Goal: Transaction & Acquisition: Purchase product/service

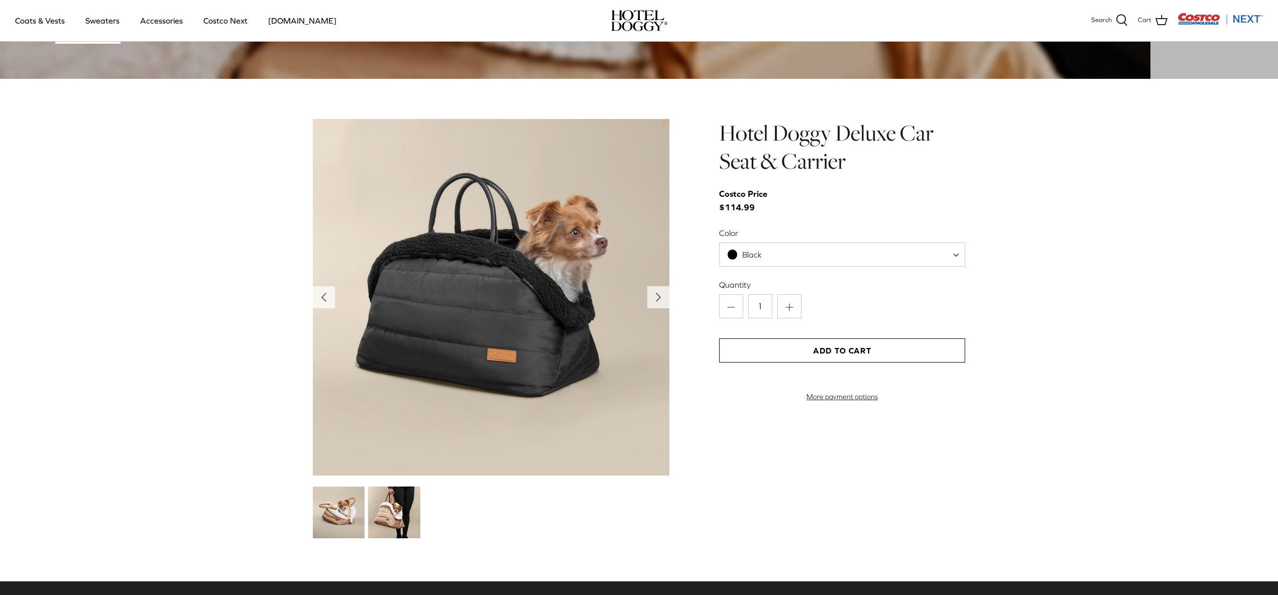
scroll to position [1127, 0]
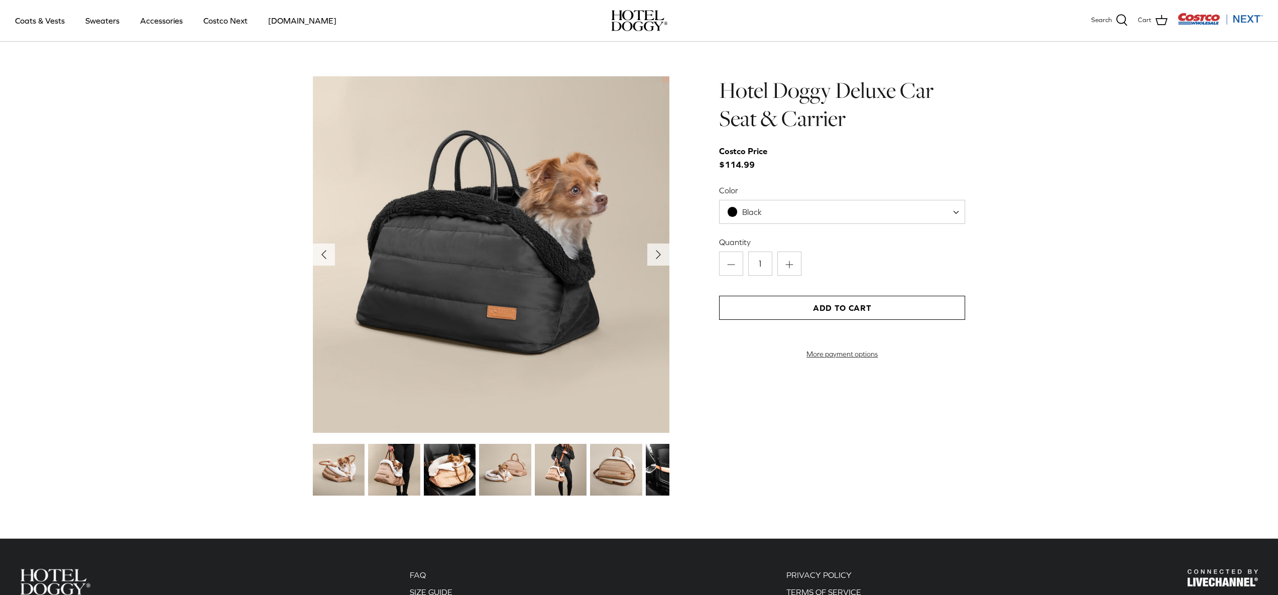
click at [614, 486] on img at bounding box center [616, 470] width 52 height 52
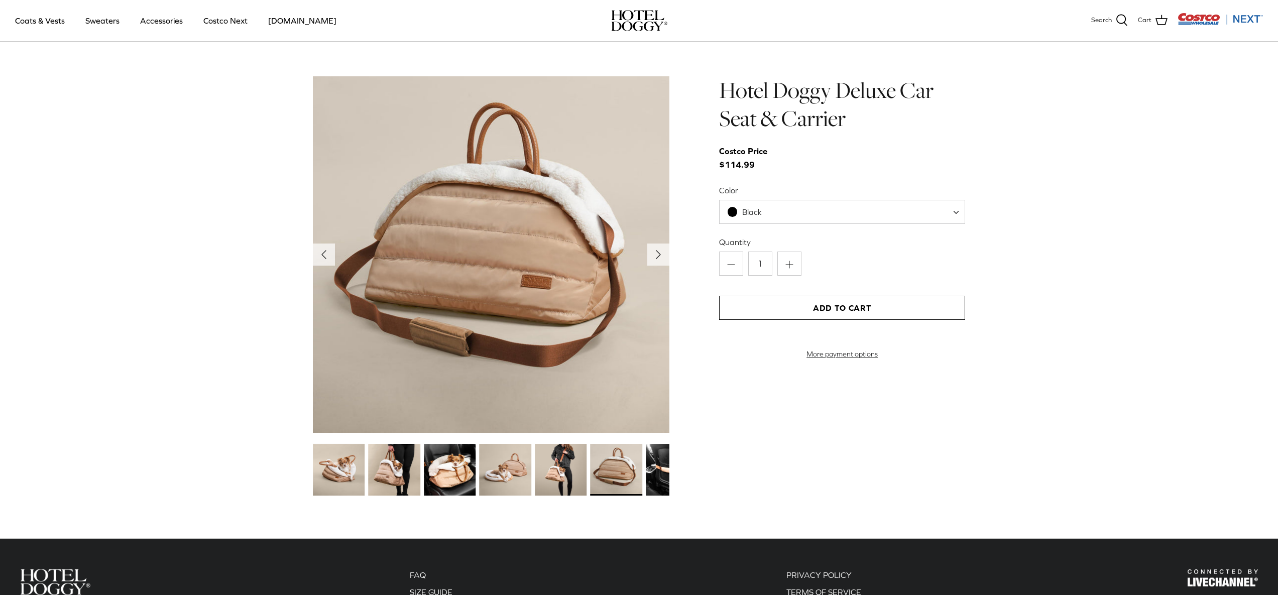
click at [652, 479] on img at bounding box center [672, 470] width 52 height 52
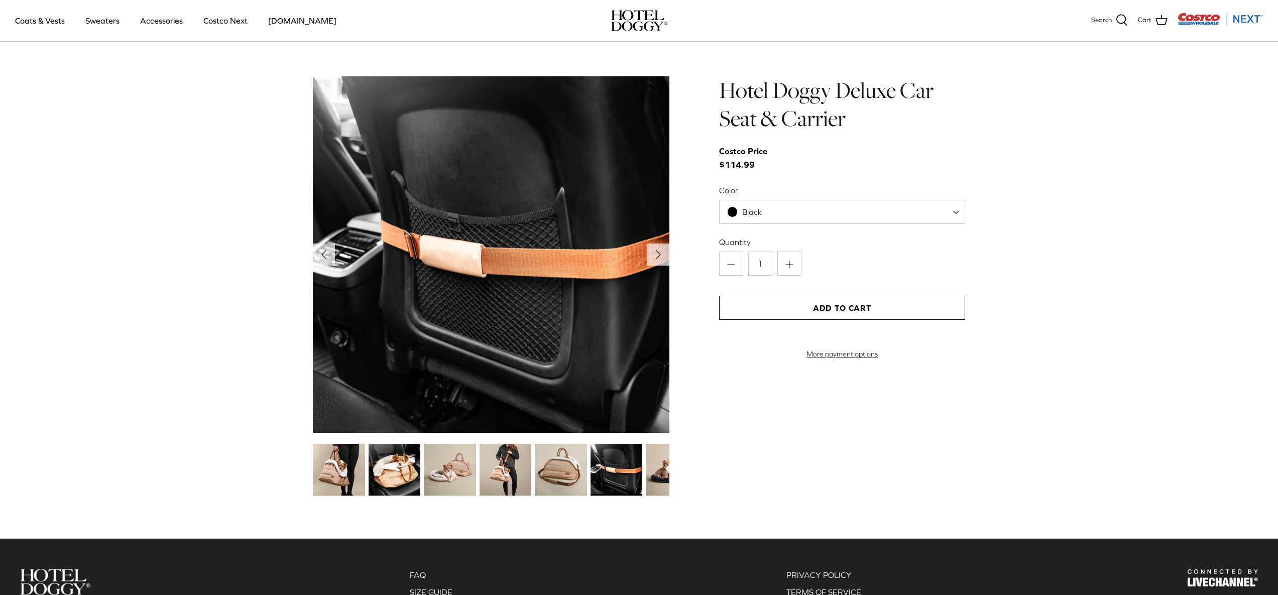
click at [393, 482] on img at bounding box center [395, 470] width 52 height 52
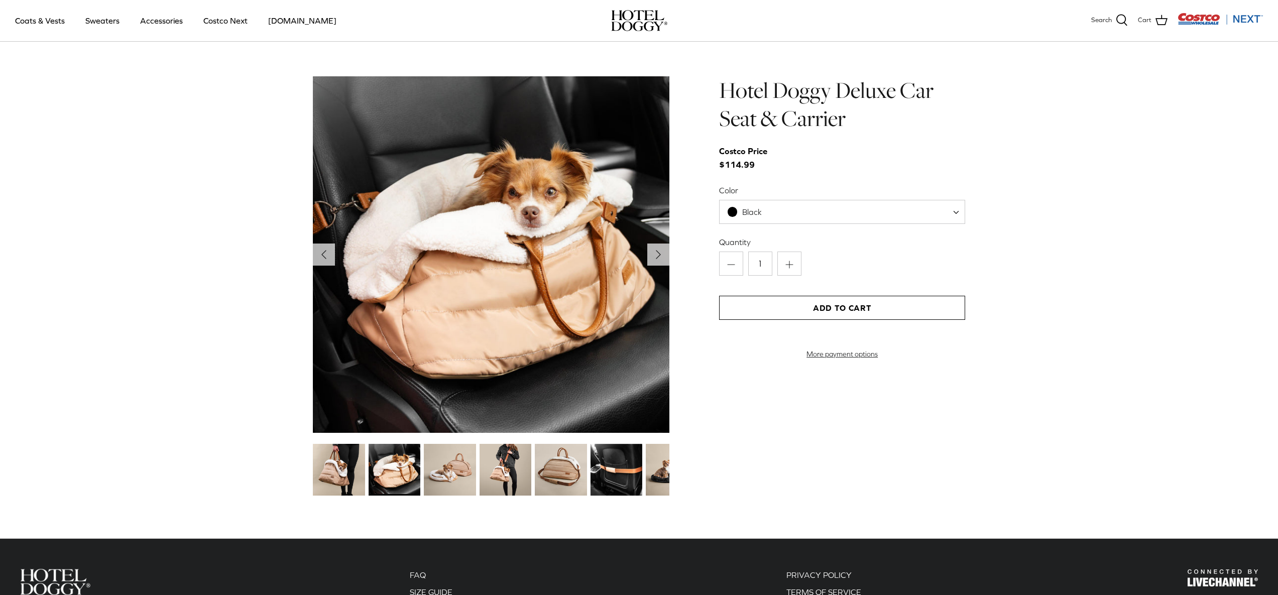
click at [327, 482] on img at bounding box center [339, 470] width 52 height 52
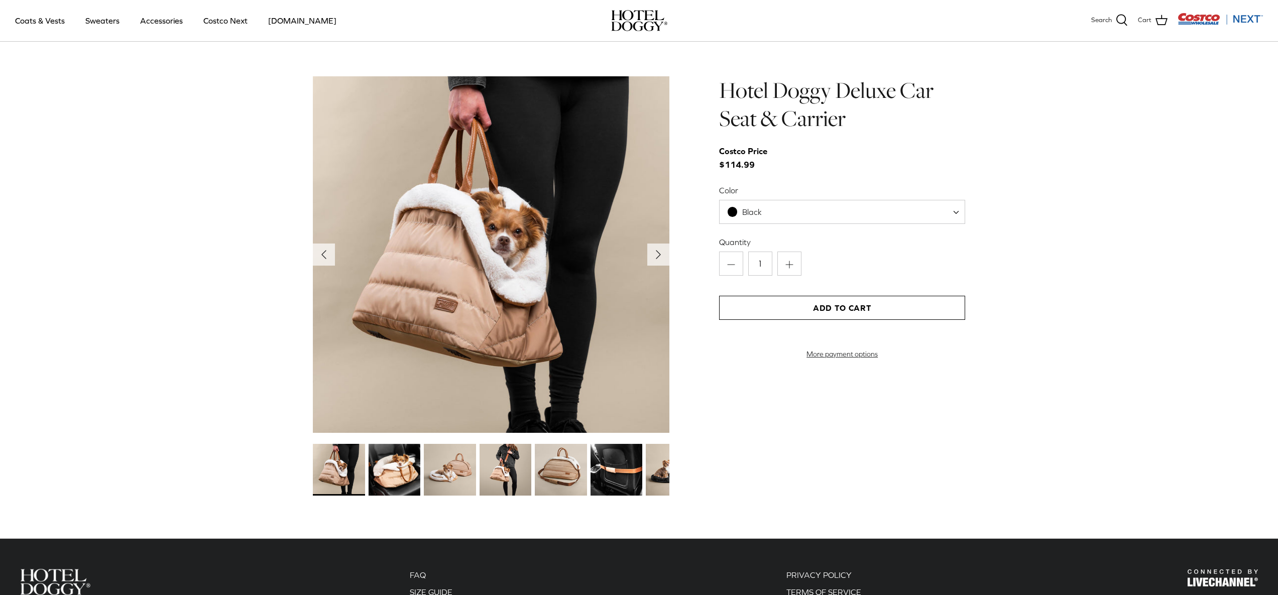
click at [607, 477] on img at bounding box center [617, 470] width 52 height 52
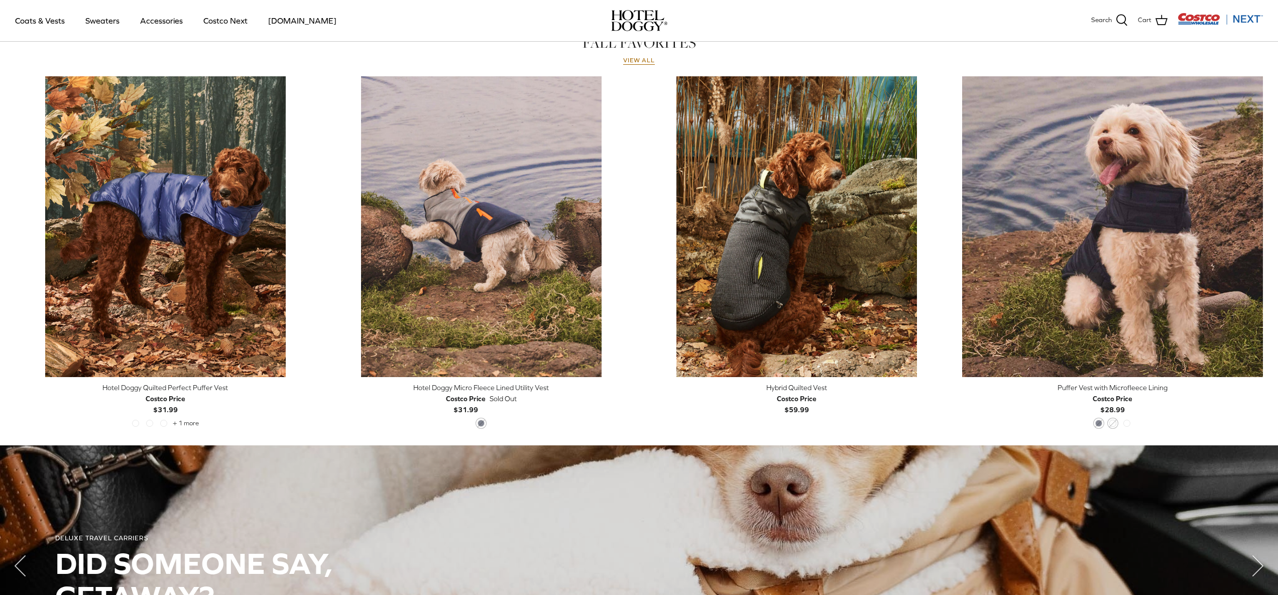
scroll to position [463, 0]
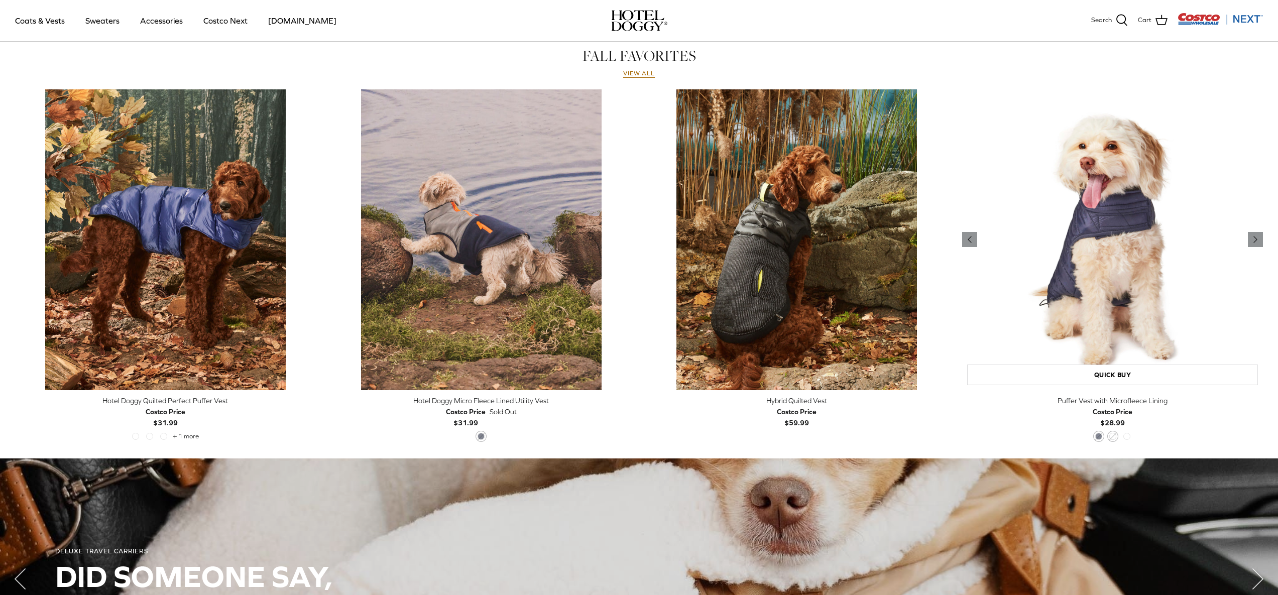
click at [1123, 324] on img "Puffer Vest with Microfleece Lining" at bounding box center [1112, 239] width 301 height 301
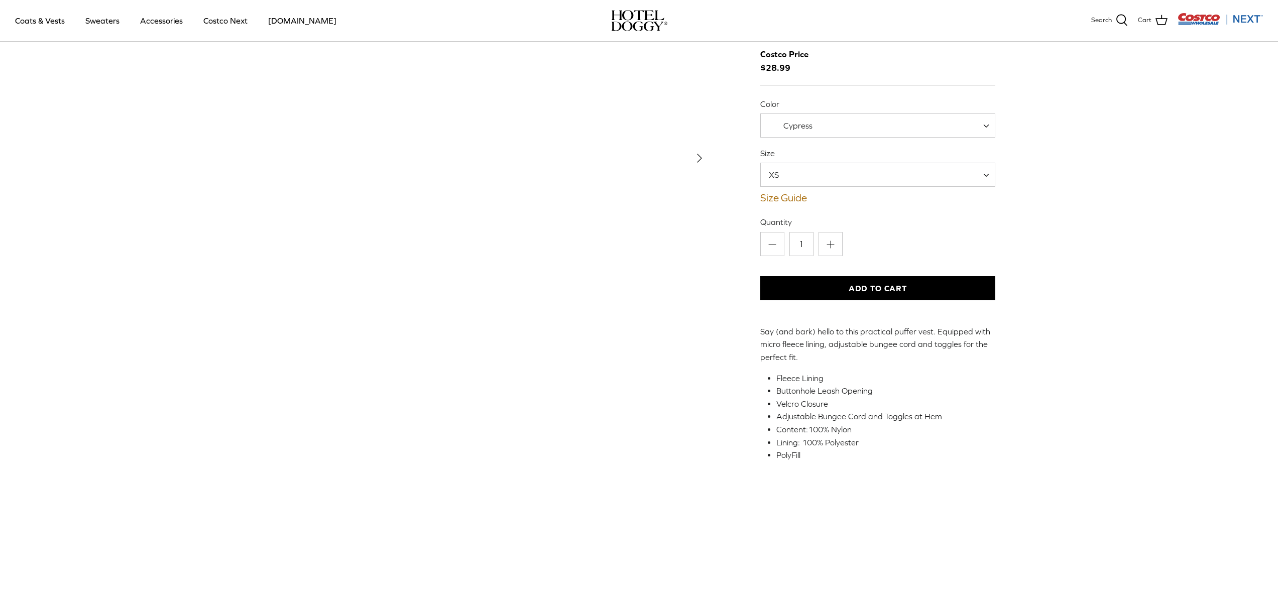
scroll to position [45, 0]
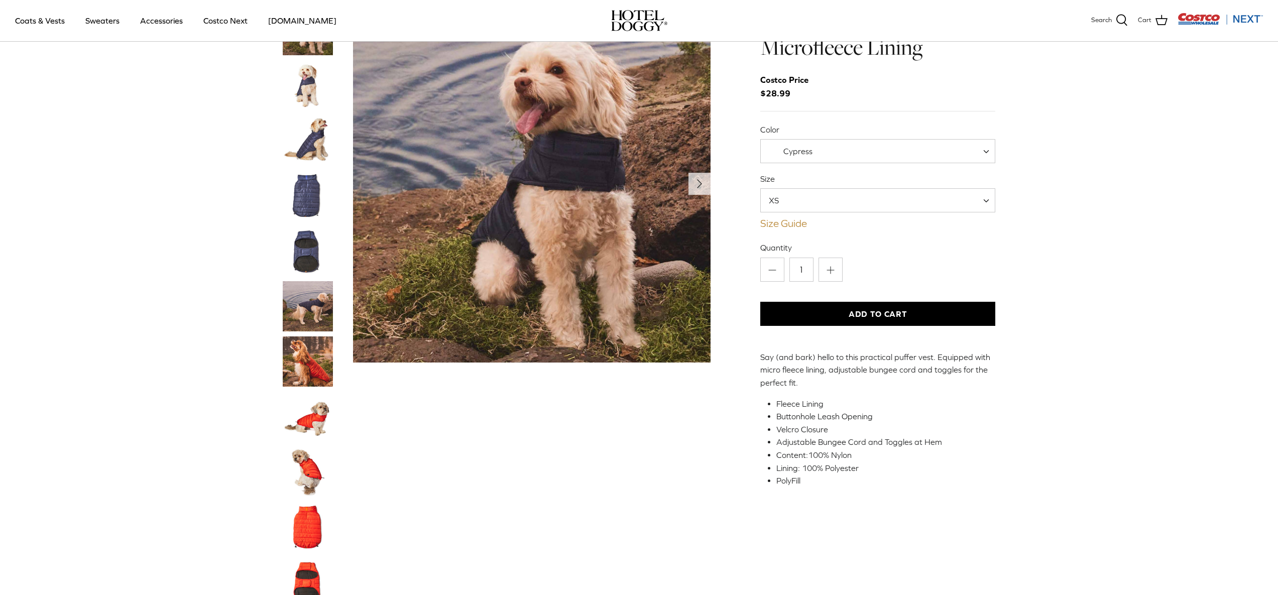
click at [794, 223] on link "Size Guide" at bounding box center [879, 224] width 236 height 12
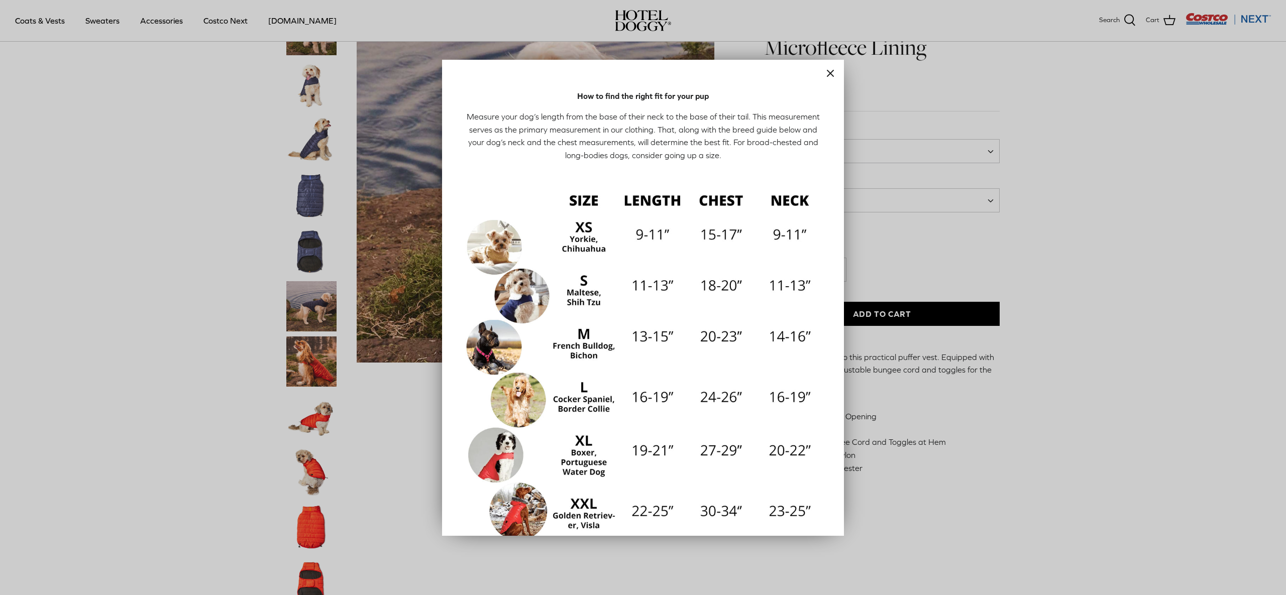
click at [531, 305] on img at bounding box center [643, 364] width 362 height 362
click at [828, 73] on icon "Close" at bounding box center [830, 73] width 12 height 12
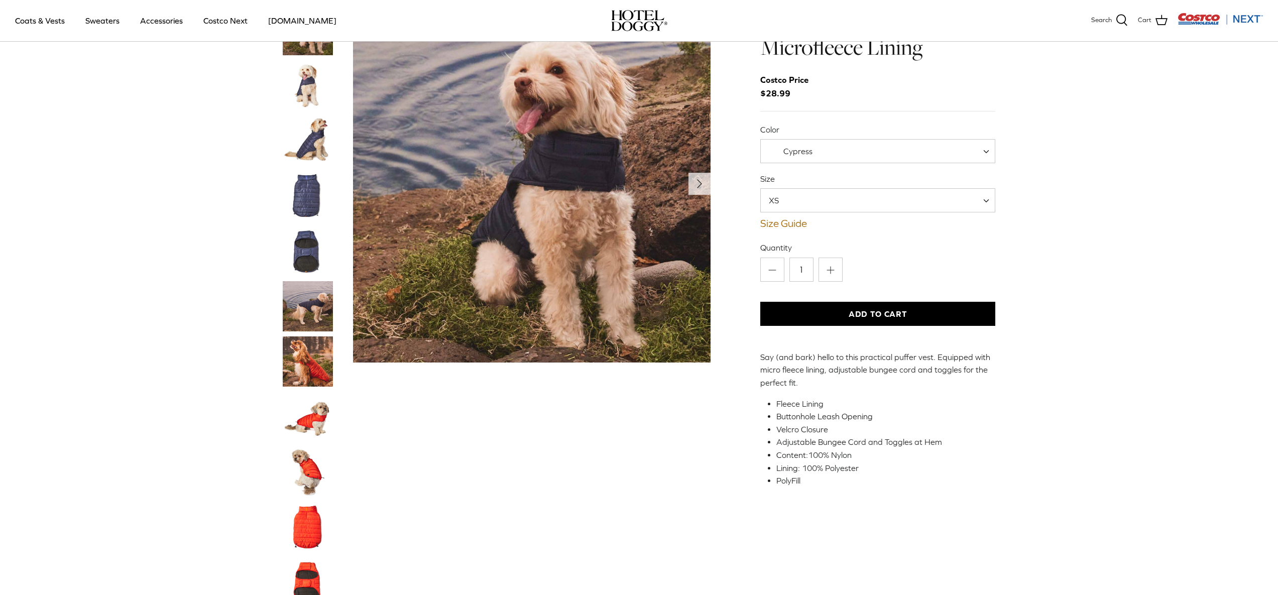
click at [841, 204] on span "XS" at bounding box center [879, 200] width 236 height 24
select select "S"
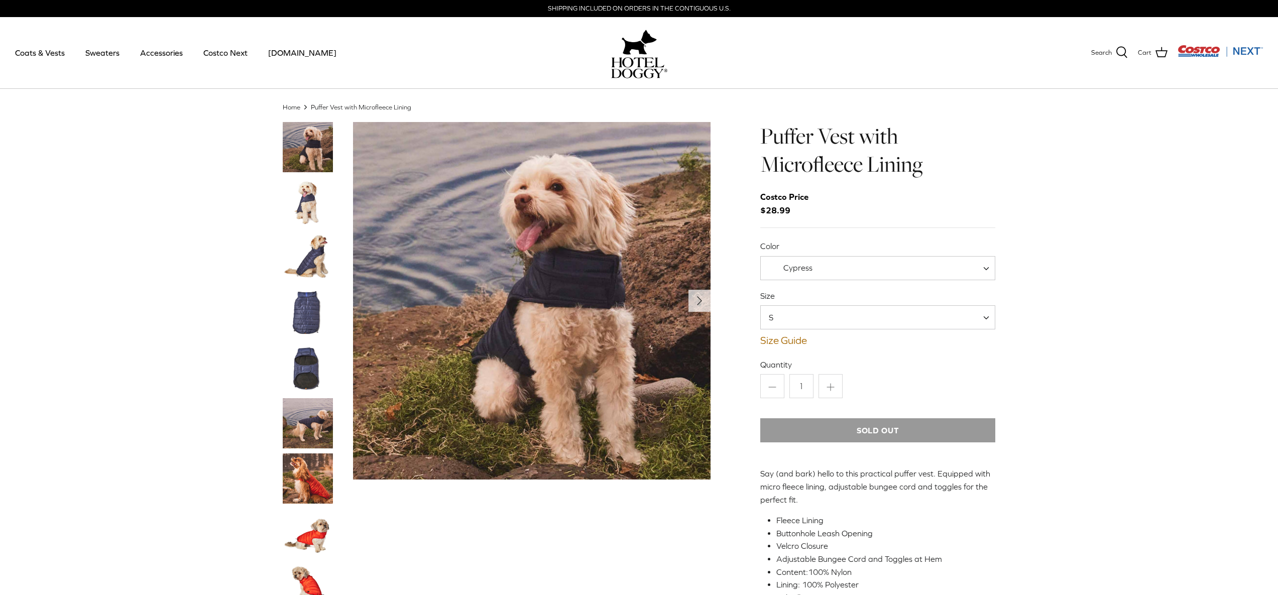
click at [991, 272] on span at bounding box center [990, 268] width 10 height 24
click at [987, 266] on span at bounding box center [990, 268] width 10 height 24
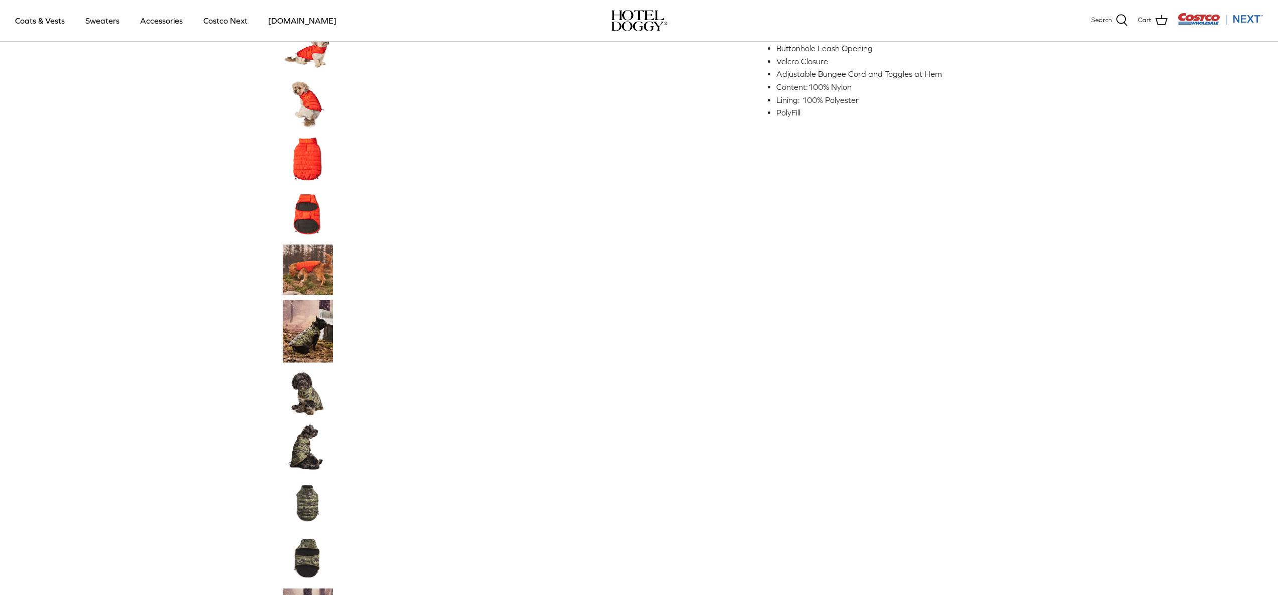
scroll to position [420, 0]
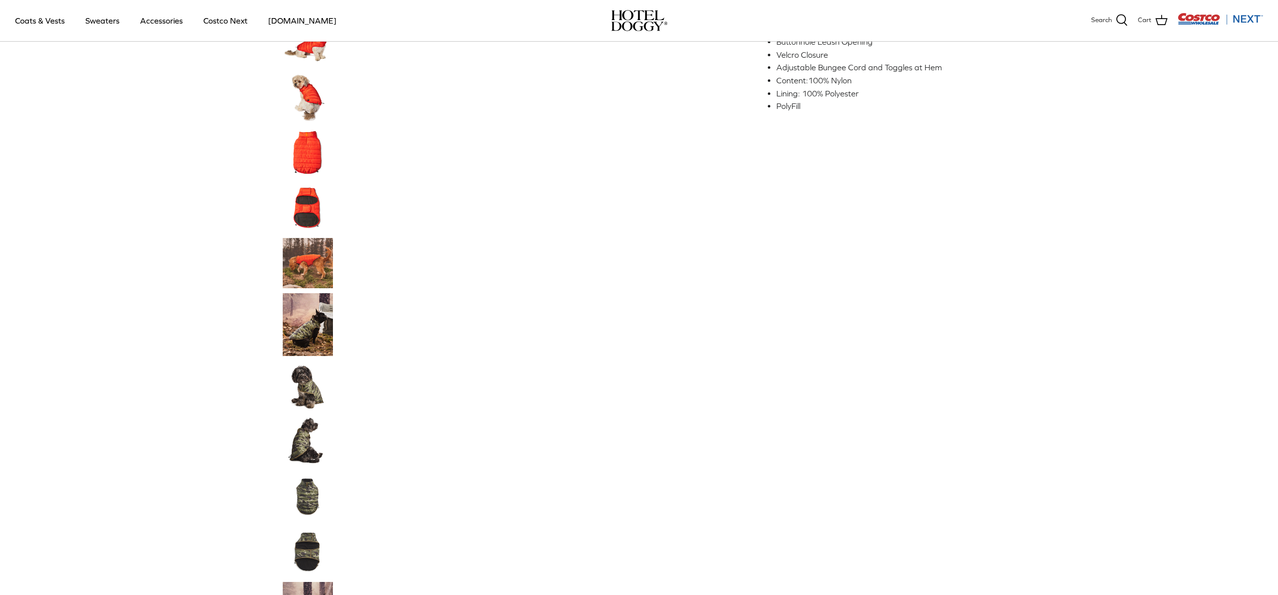
click at [314, 433] on img "Thumbnail Link" at bounding box center [308, 441] width 50 height 50
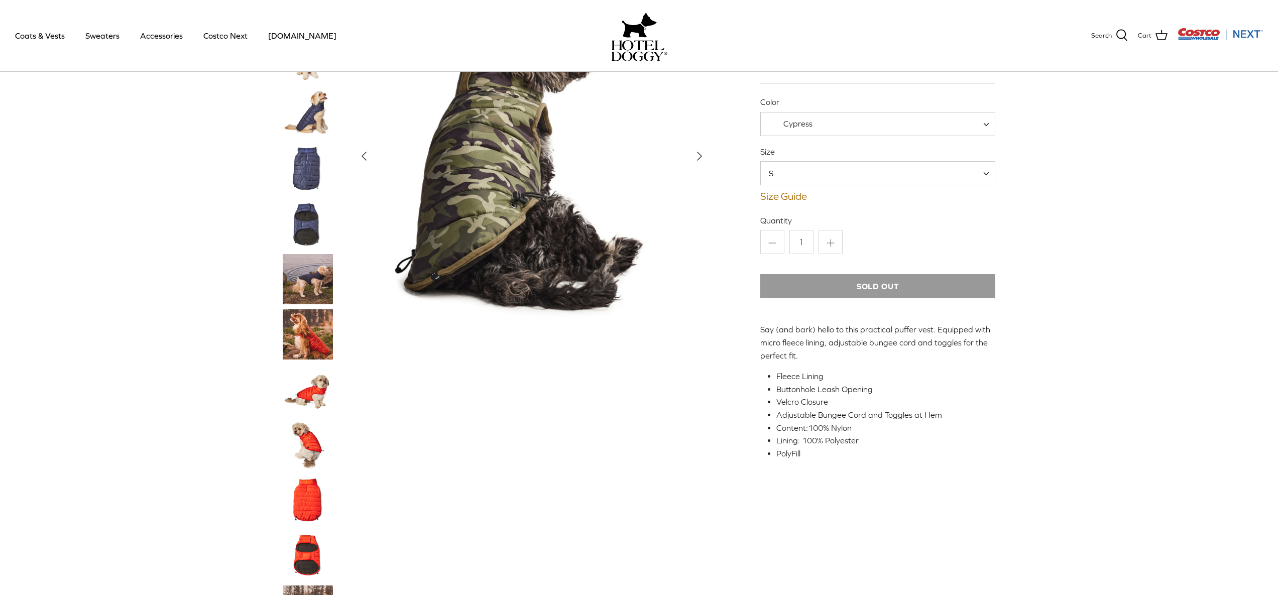
scroll to position [0, 0]
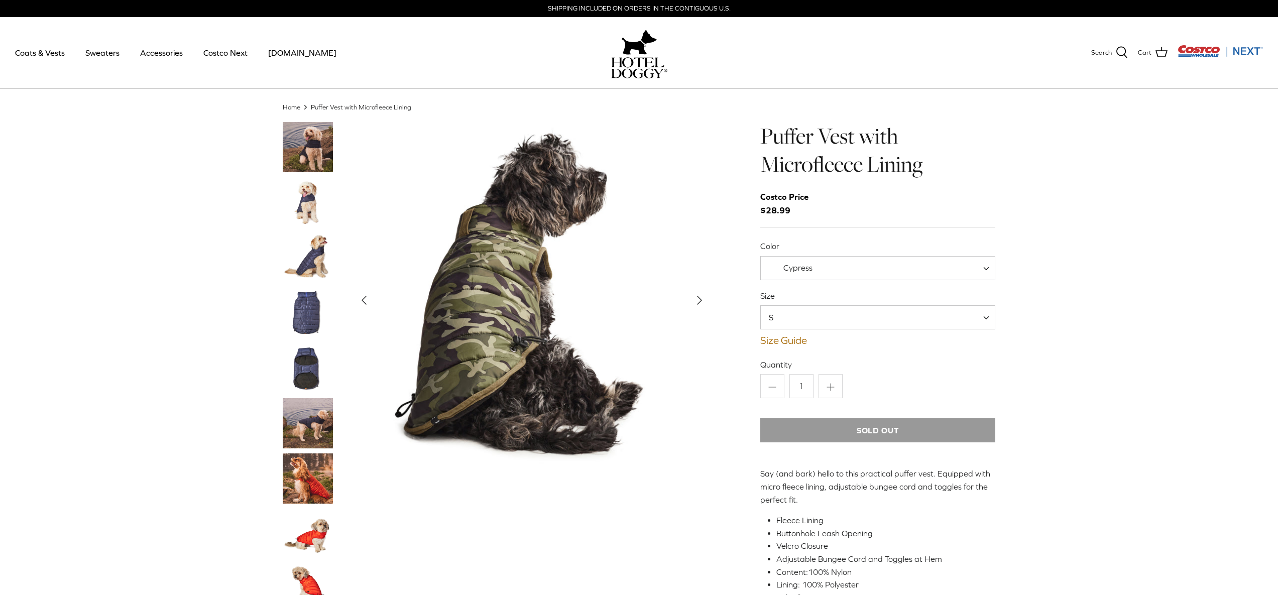
click at [983, 266] on span "Cypress" at bounding box center [879, 268] width 236 height 24
select select "Orange Rust"
click at [571, 331] on img "Show Gallery" at bounding box center [532, 301] width 358 height 358
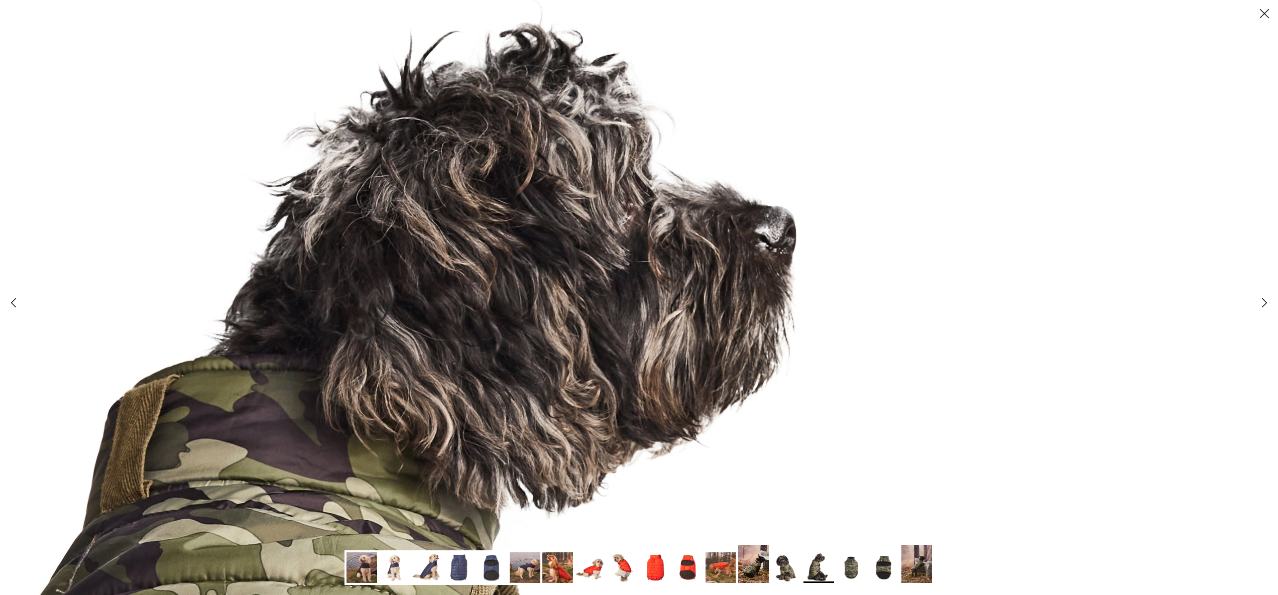
click at [1267, 16] on line at bounding box center [1265, 14] width 9 height 9
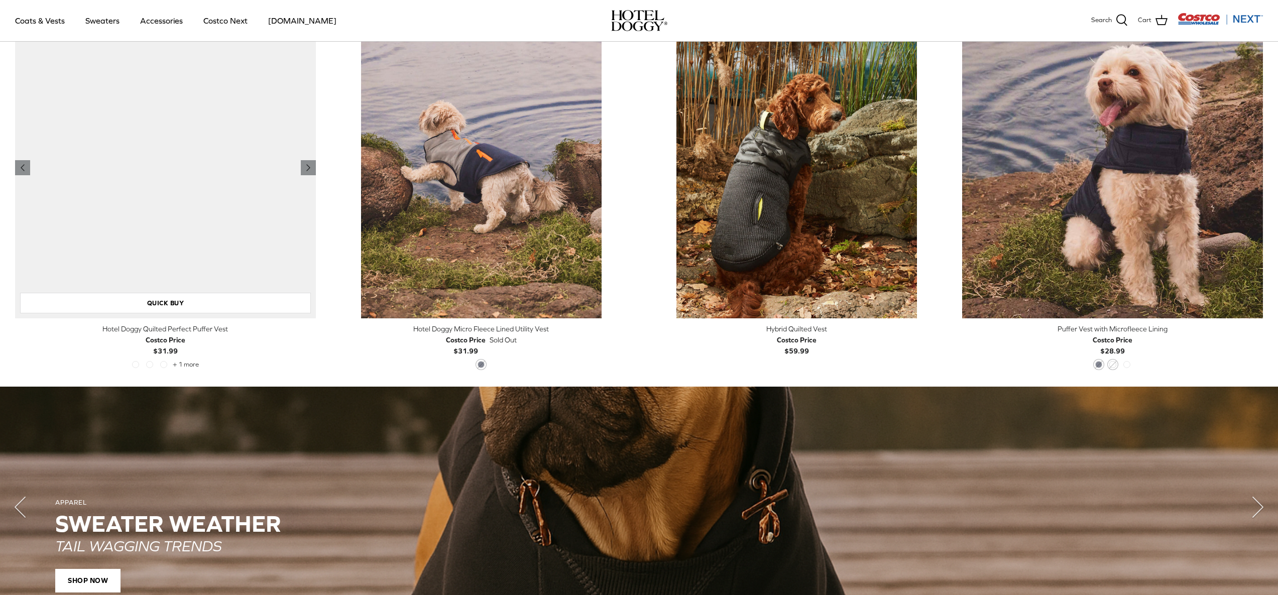
scroll to position [463, 0]
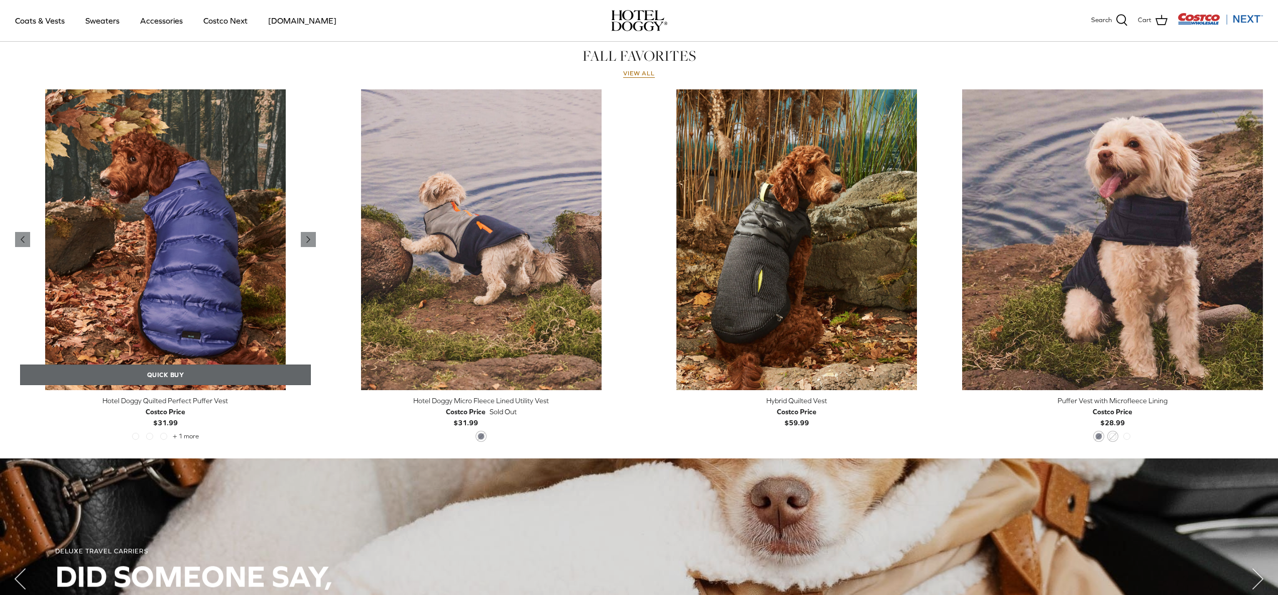
click at [154, 378] on link "Quick buy" at bounding box center [165, 375] width 291 height 21
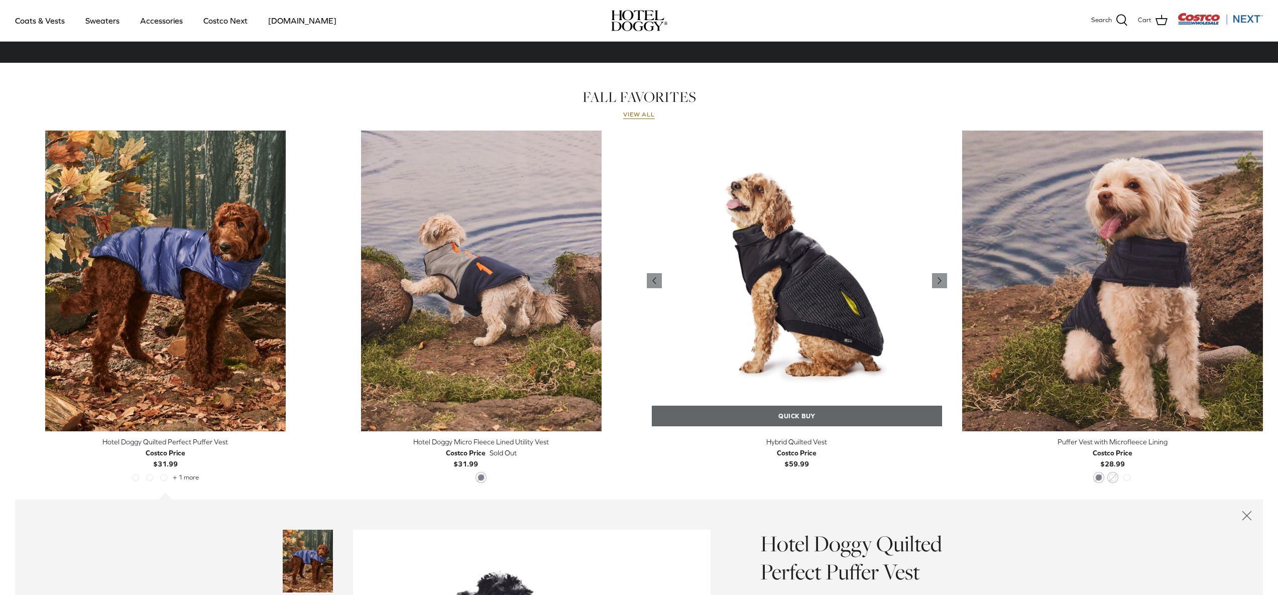
scroll to position [465, 0]
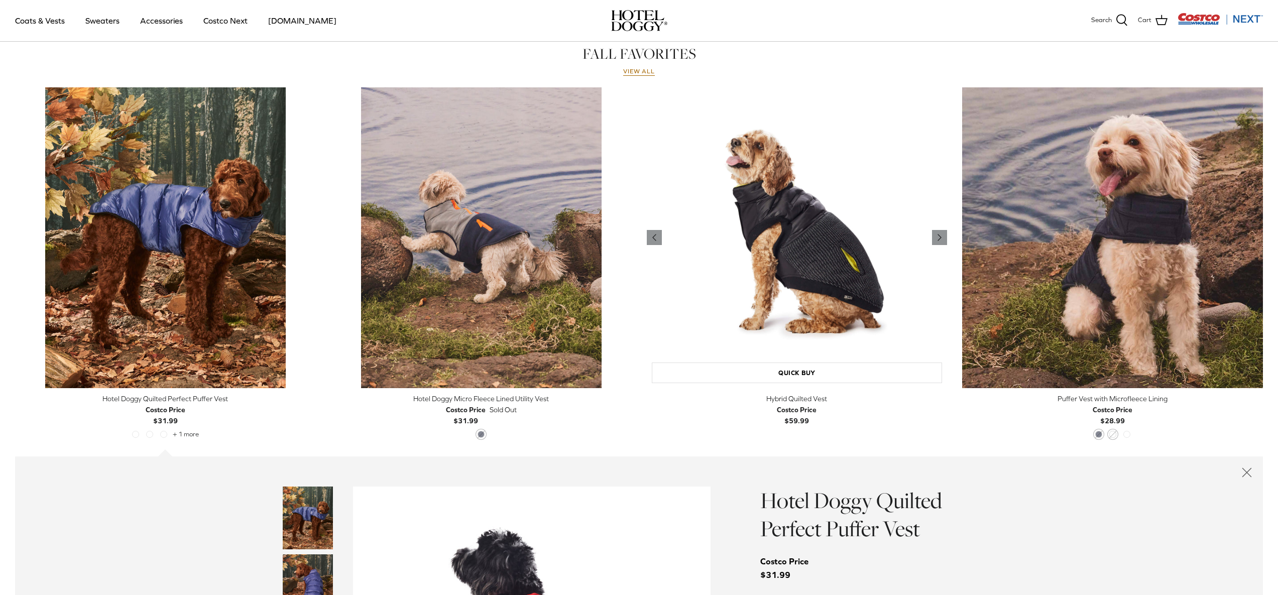
click at [830, 328] on img "Hybrid Quilted Vest" at bounding box center [797, 237] width 301 height 301
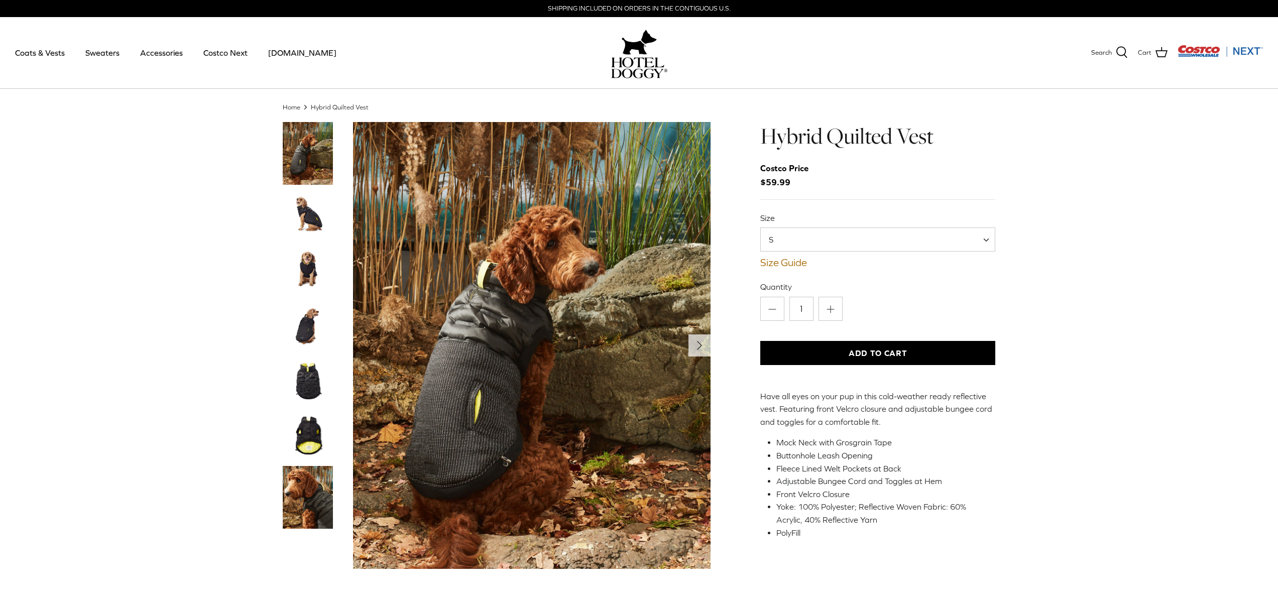
click at [891, 252] on div "Size S M L XL S Size Guide How to find the right fit for your pup" at bounding box center [879, 240] width 236 height 56
click at [987, 242] on span at bounding box center [990, 240] width 10 height 24
click at [980, 244] on span "S" at bounding box center [879, 240] width 236 height 24
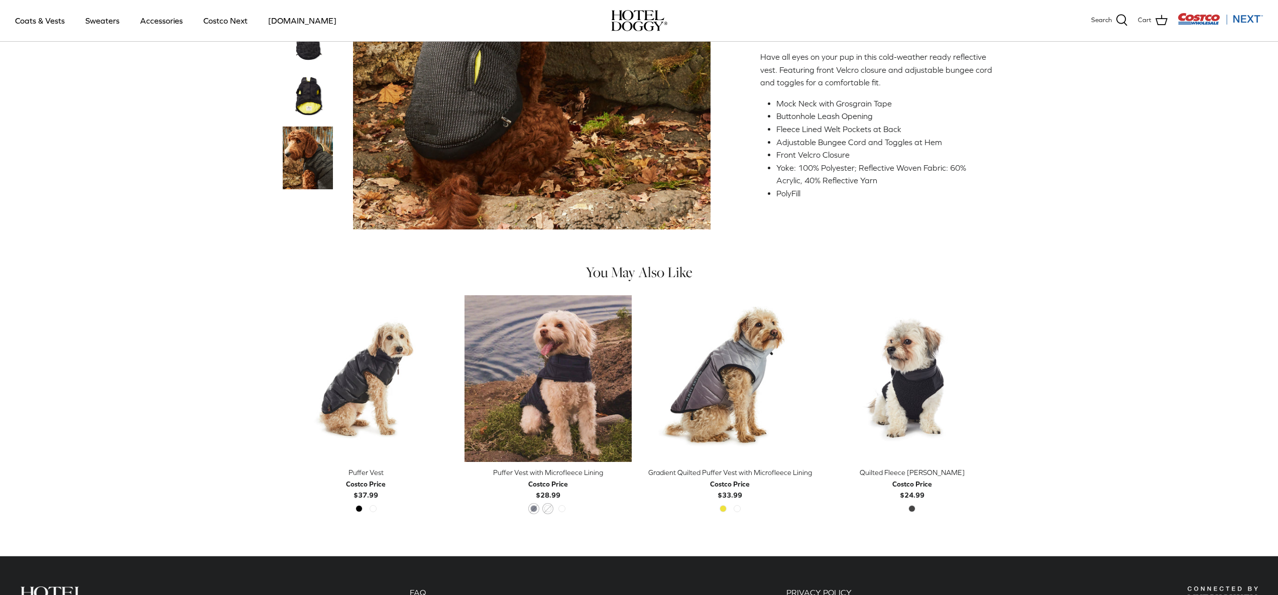
scroll to position [274, 0]
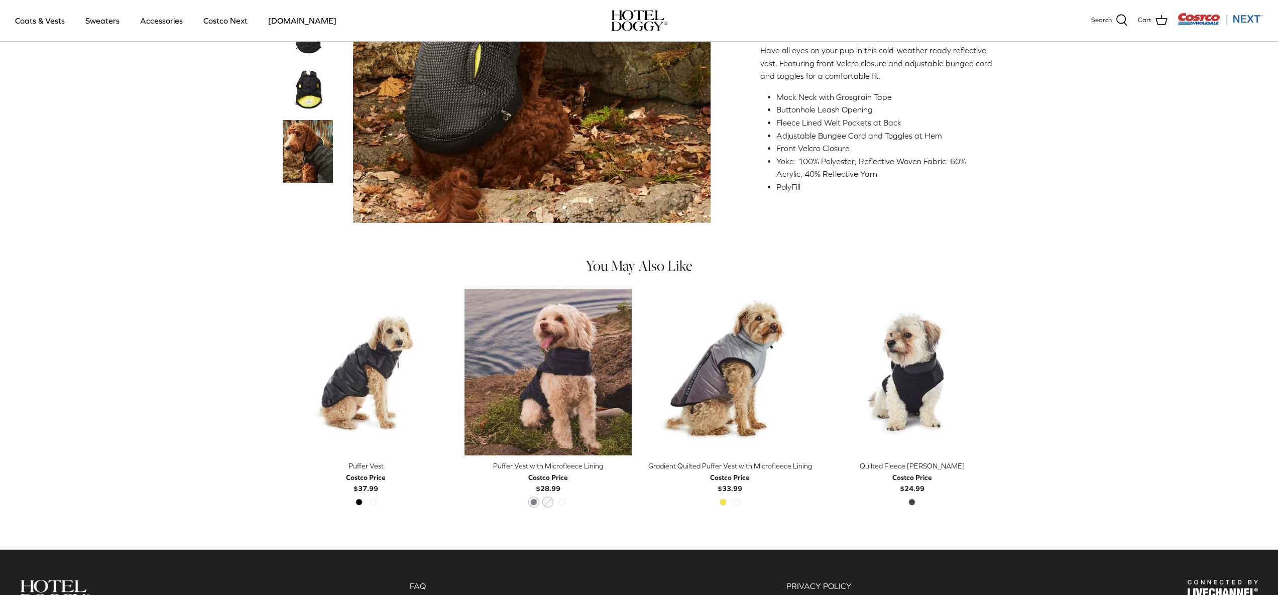
click at [935, 461] on div "Quilted Fleece Melton Vest" at bounding box center [912, 466] width 167 height 11
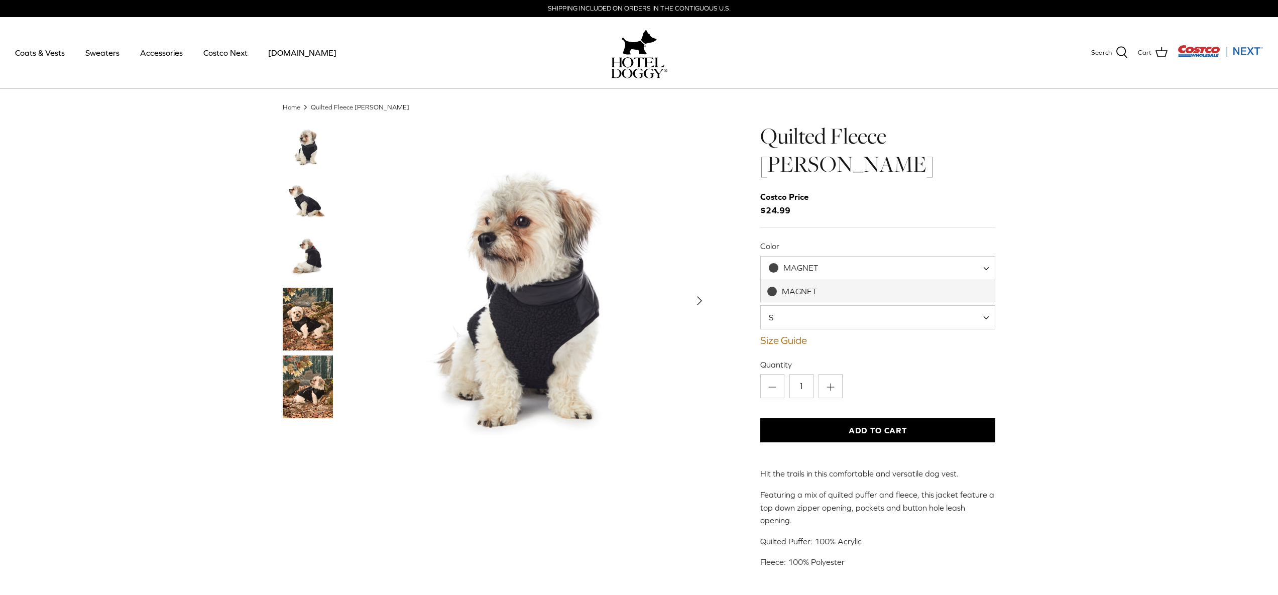
click at [988, 271] on span at bounding box center [990, 268] width 10 height 24
click at [1042, 296] on div "Home Right Quilted Fleece [PERSON_NAME] Left Right Quilted Fleece [PERSON_NAME]…" at bounding box center [639, 348] width 1278 height 492
click at [294, 258] on img "Thumbnail Link" at bounding box center [308, 258] width 50 height 50
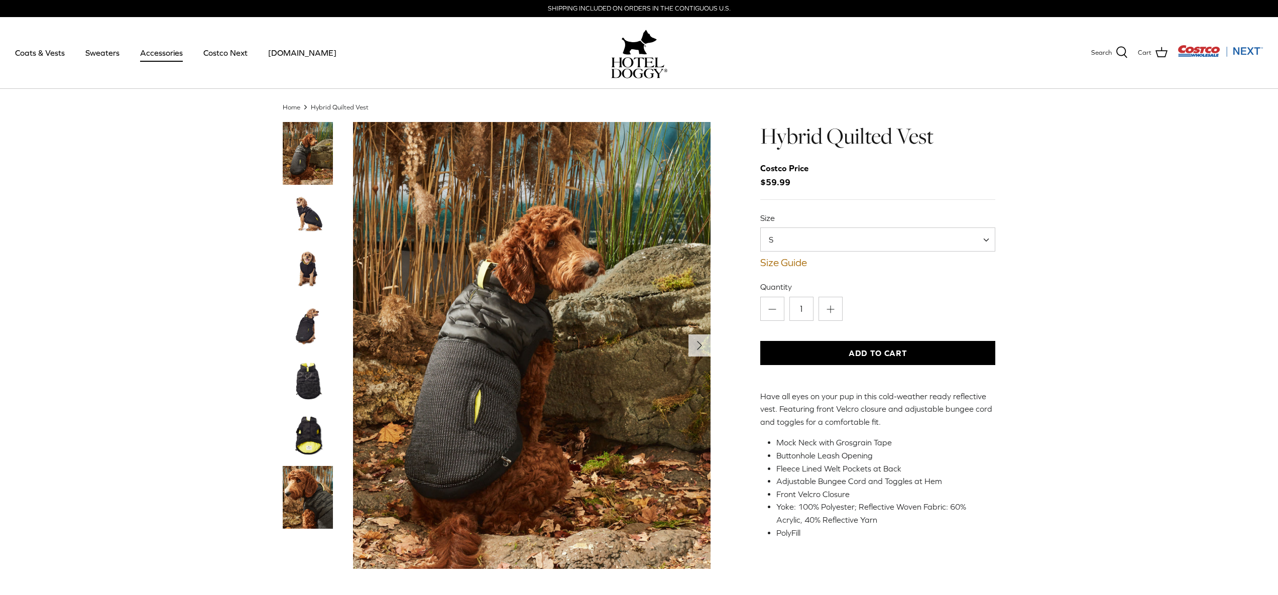
click at [153, 53] on link "Accessories" at bounding box center [161, 53] width 61 height 34
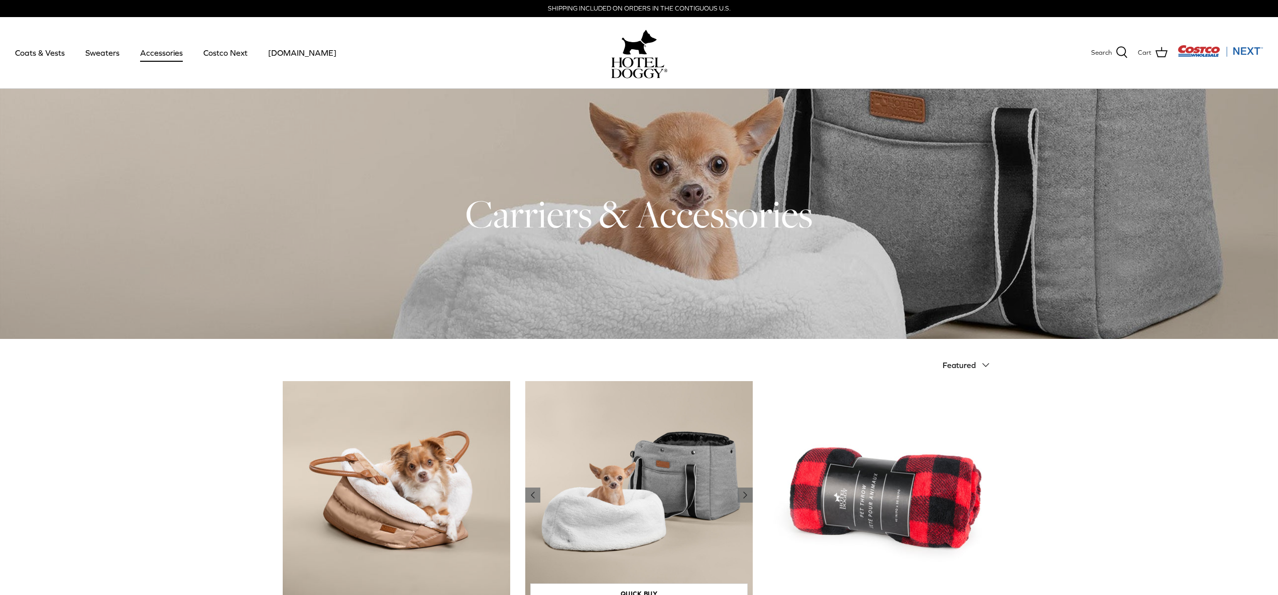
click at [701, 480] on img "Hotel Doggy Deluxe Tote Carrier" at bounding box center [639, 495] width 228 height 228
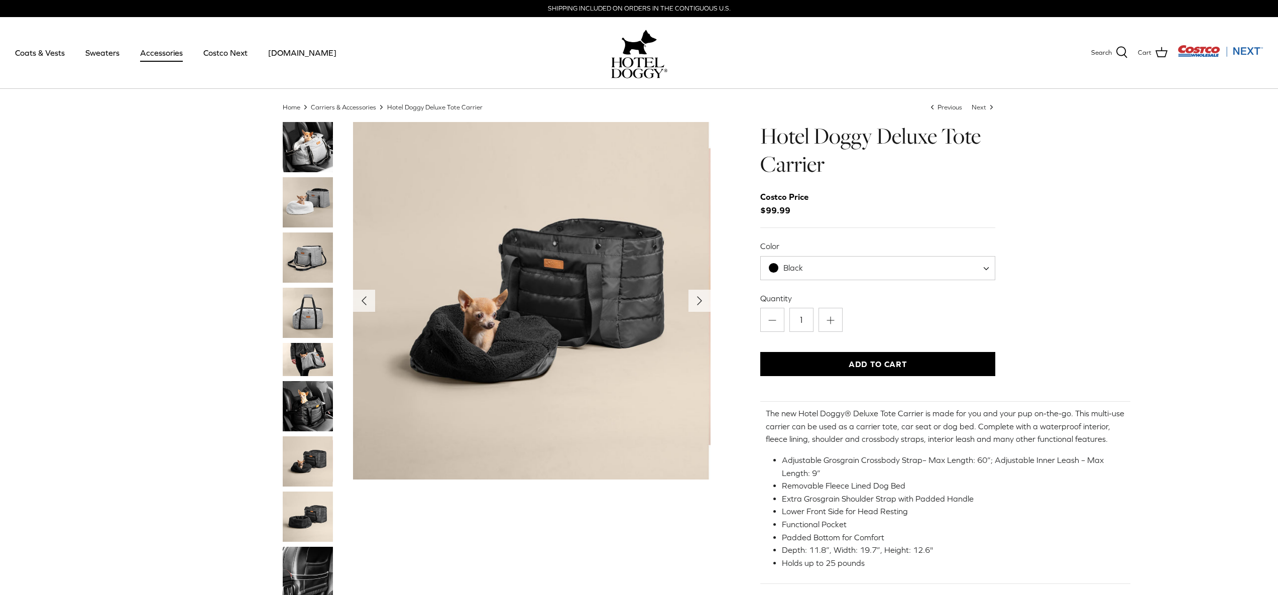
click at [295, 263] on img "Thumbnail Link" at bounding box center [308, 258] width 50 height 50
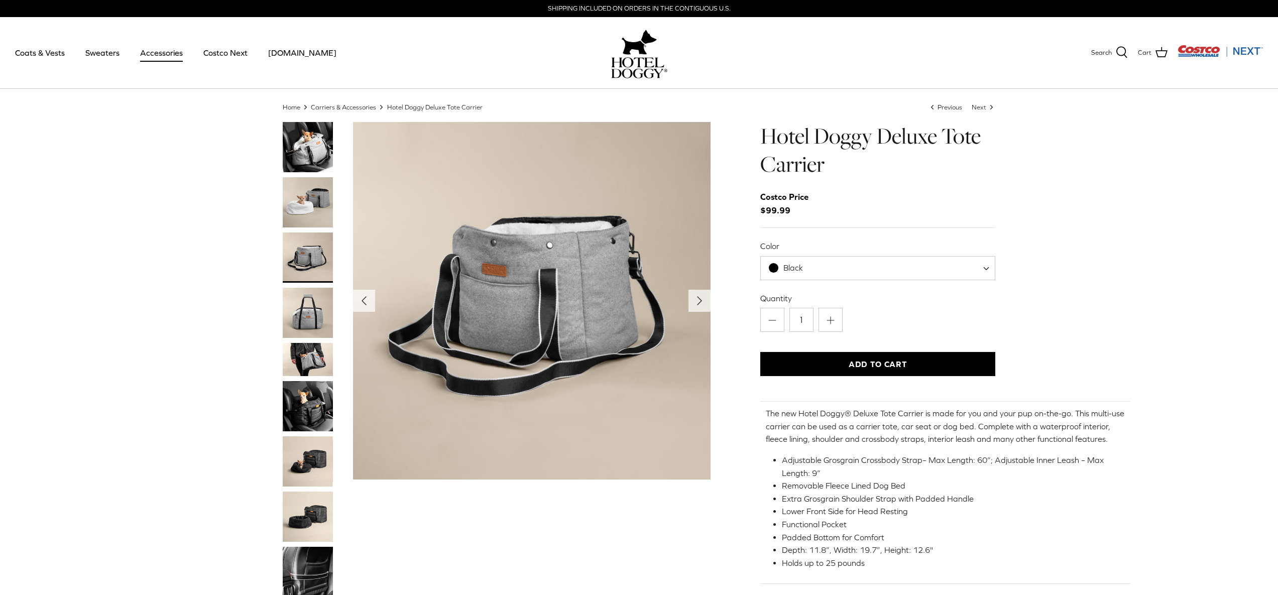
click at [303, 349] on img "Thumbnail Link" at bounding box center [308, 360] width 50 height 34
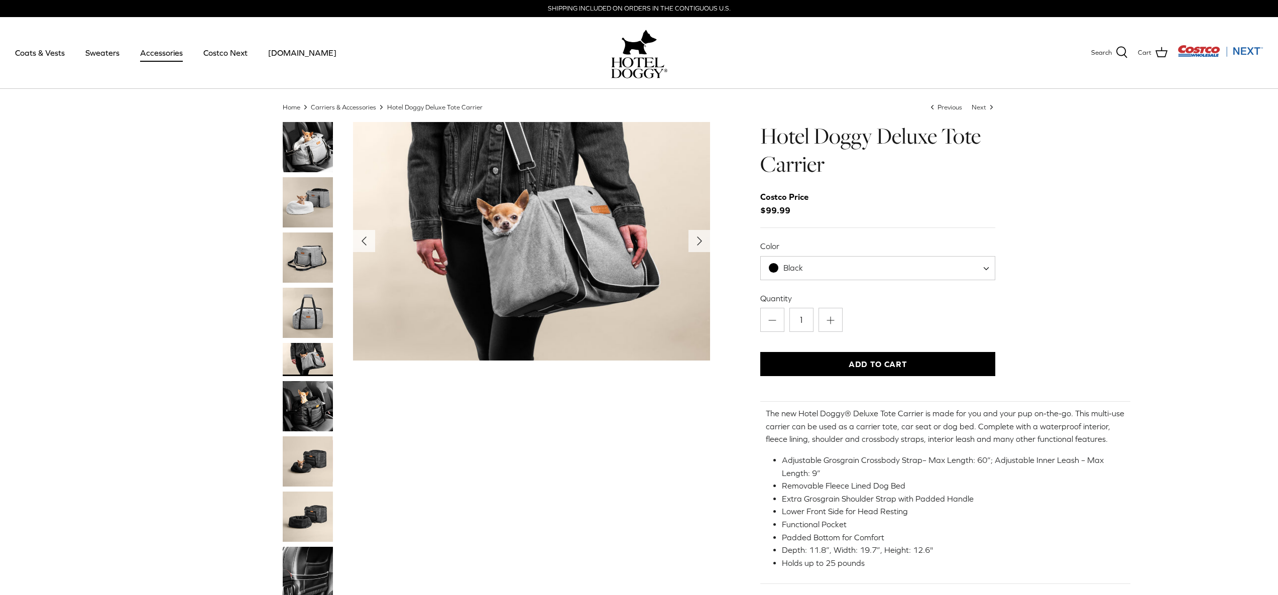
click at [305, 407] on img "Thumbnail Link" at bounding box center [308, 406] width 50 height 50
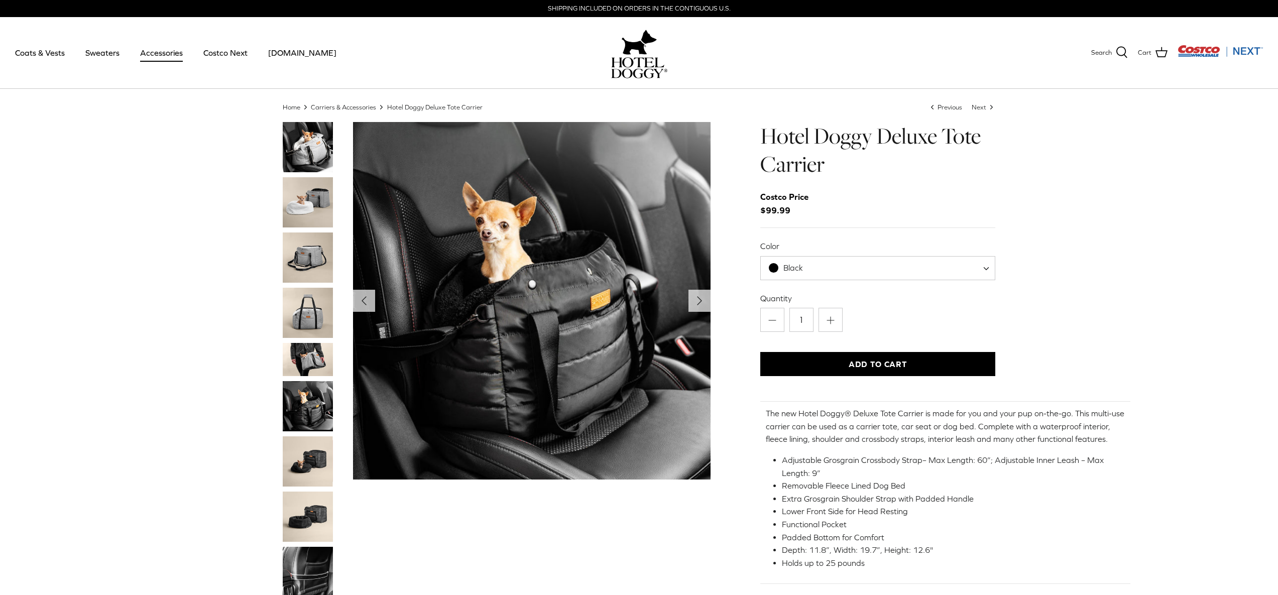
click at [303, 466] on img "Thumbnail Link" at bounding box center [308, 462] width 50 height 50
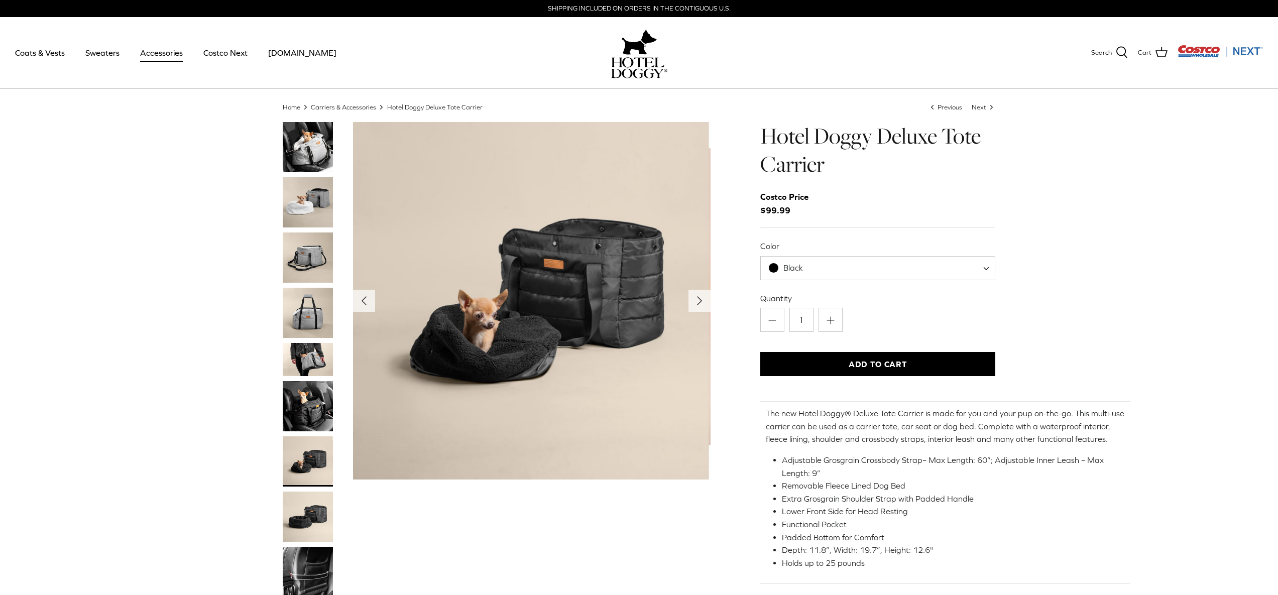
click at [301, 520] on img "Thumbnail Link" at bounding box center [308, 517] width 50 height 50
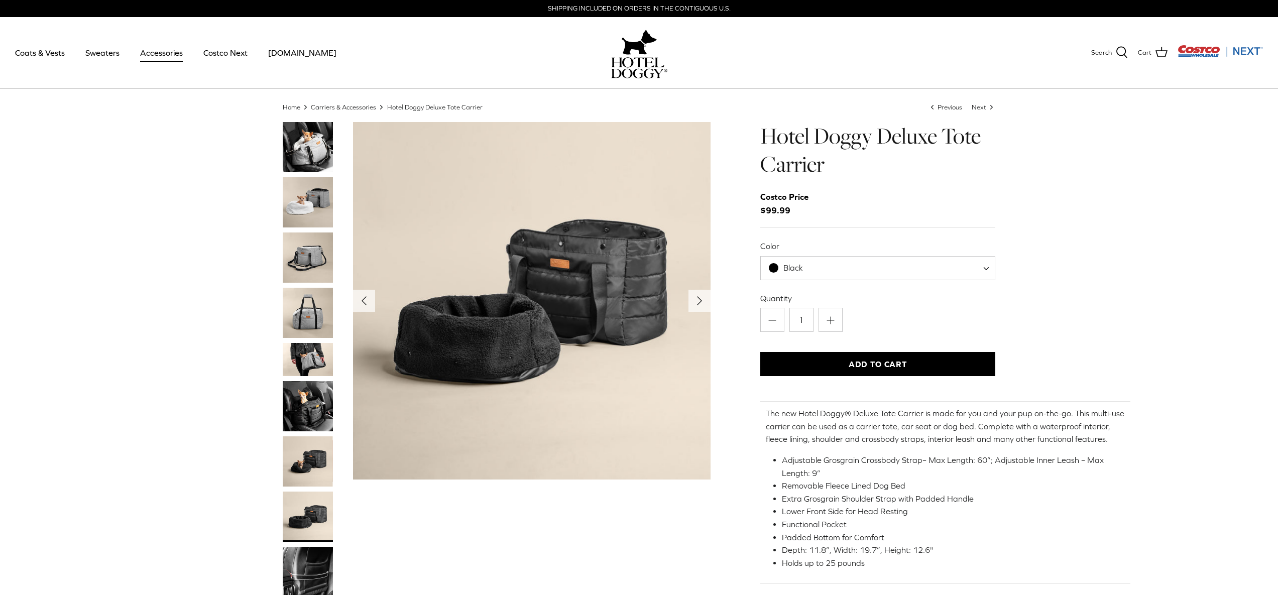
click at [301, 528] on img "Thumbnail Link" at bounding box center [308, 517] width 50 height 50
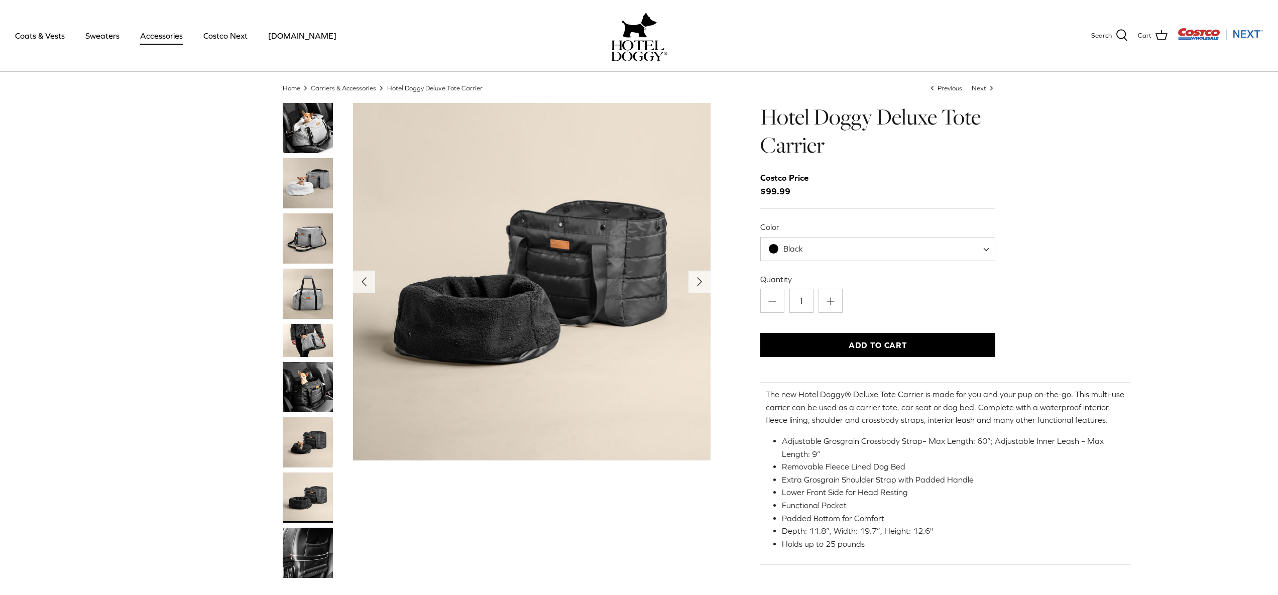
scroll to position [26, 0]
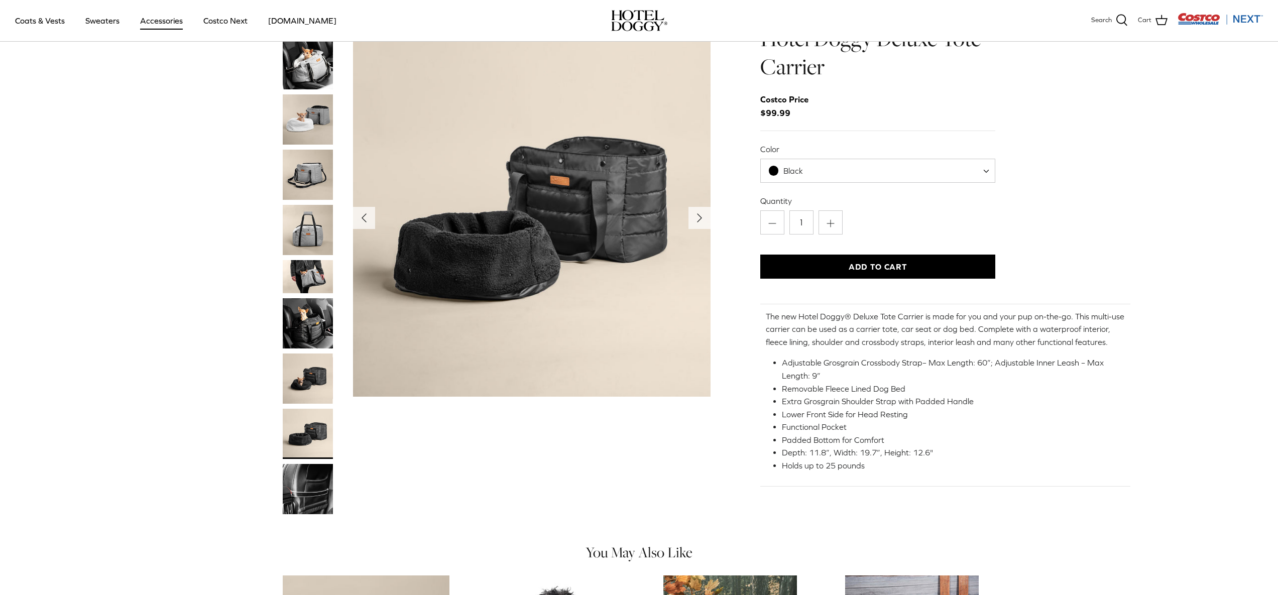
click at [298, 505] on img "Thumbnail Link" at bounding box center [308, 490] width 50 height 50
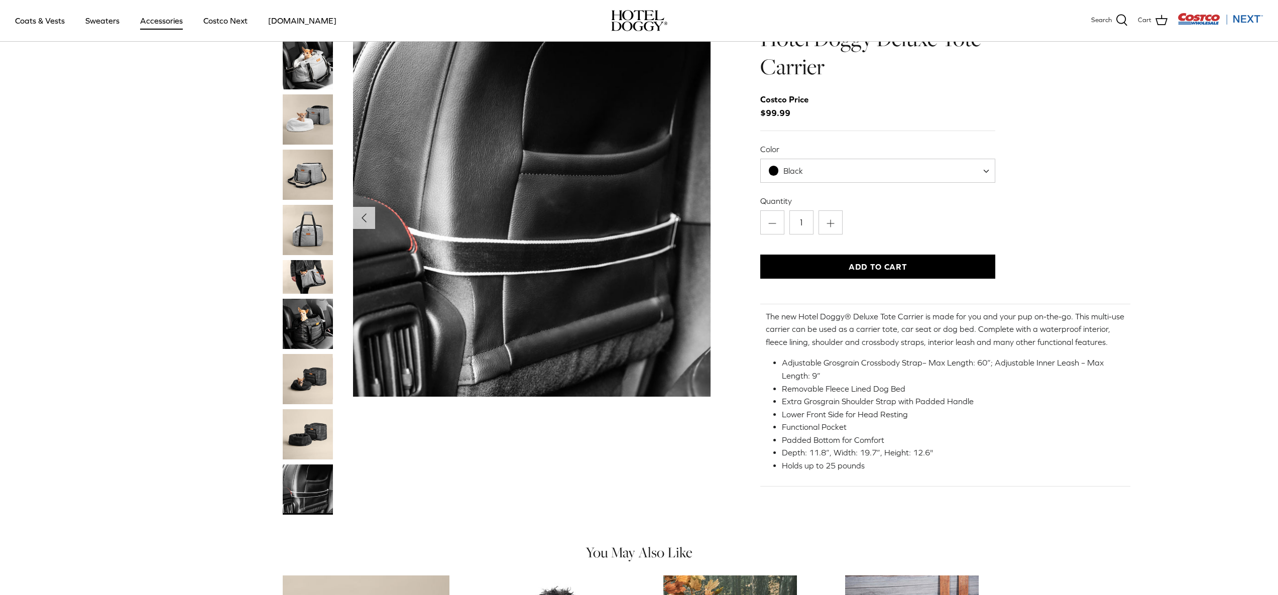
click at [309, 121] on img "Thumbnail Link" at bounding box center [308, 119] width 50 height 50
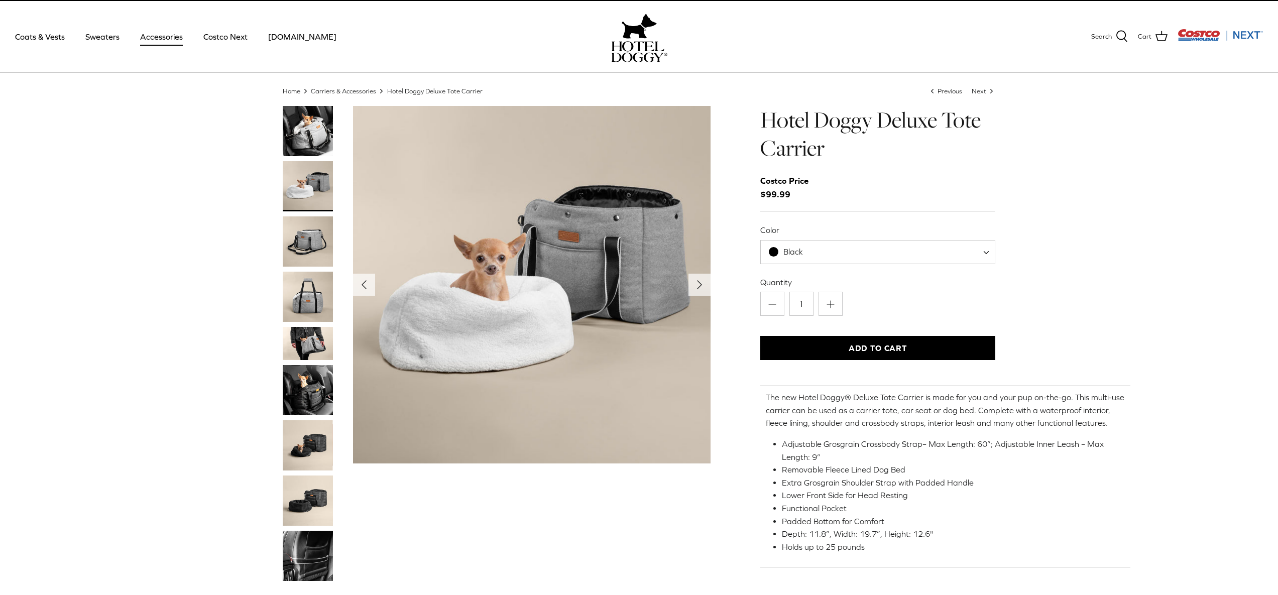
scroll to position [0, 0]
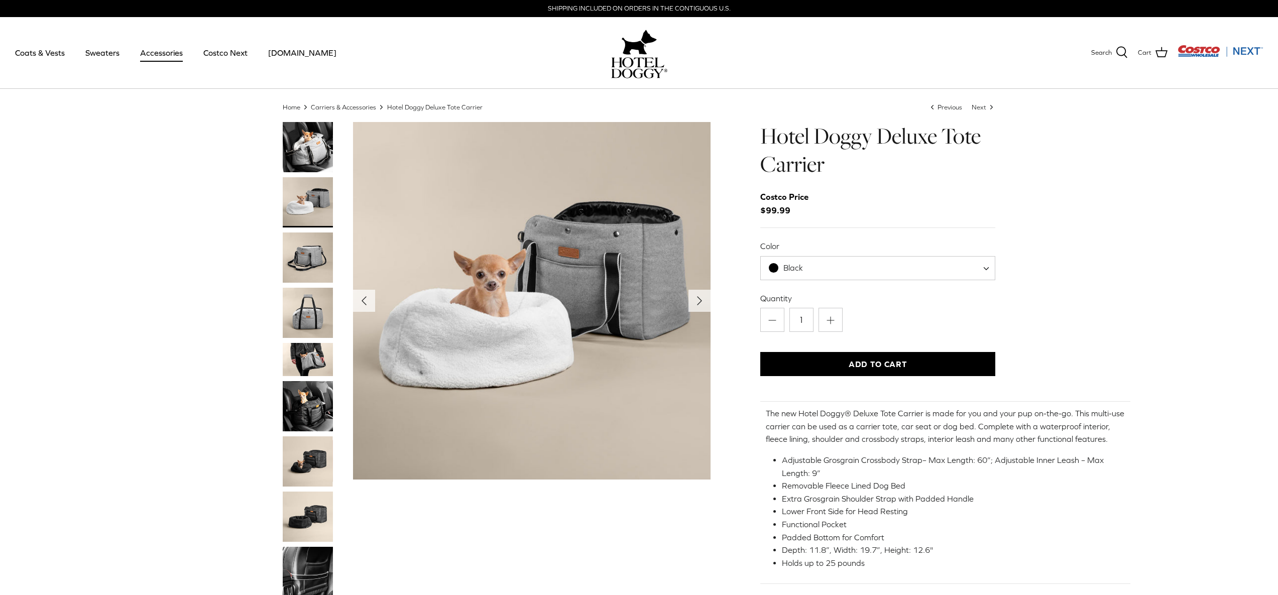
click at [314, 523] on img "Thumbnail Link" at bounding box center [308, 517] width 50 height 50
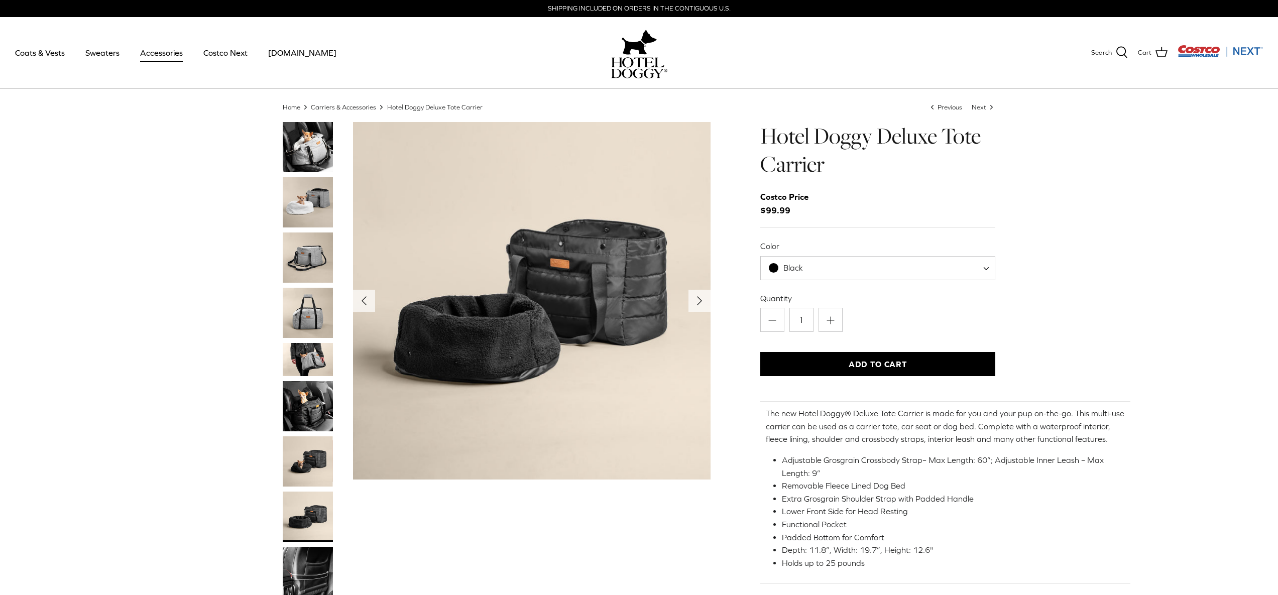
click at [311, 364] on img "Thumbnail Link" at bounding box center [308, 360] width 50 height 34
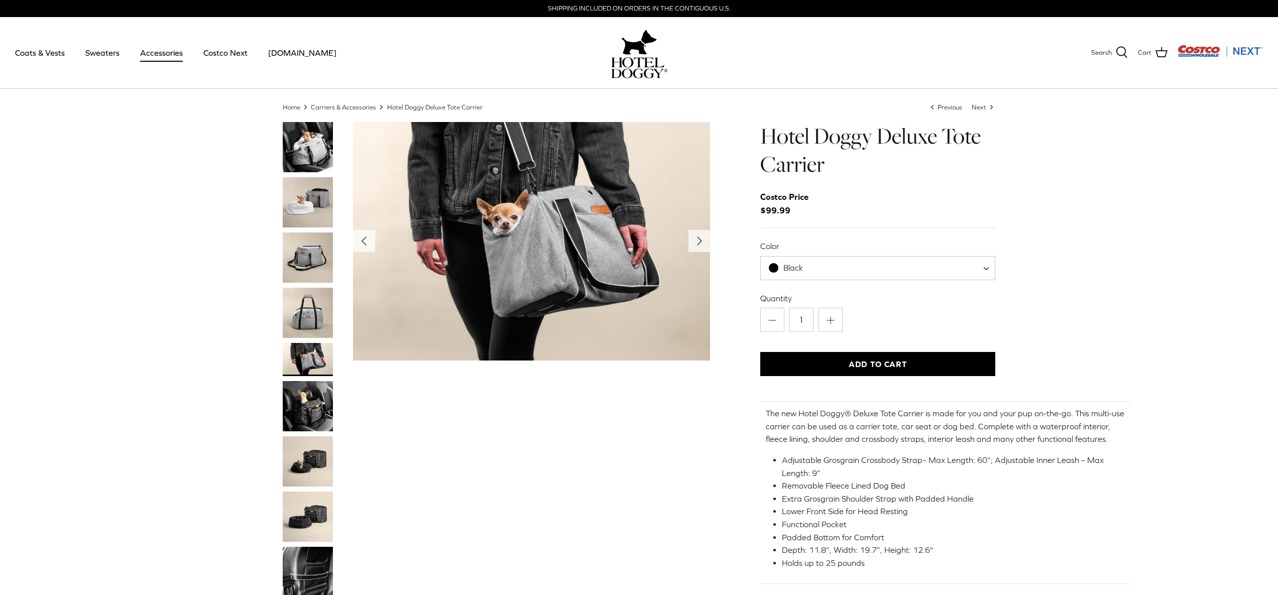
click at [984, 268] on span "Black" at bounding box center [879, 268] width 236 height 24
select select "Grey"
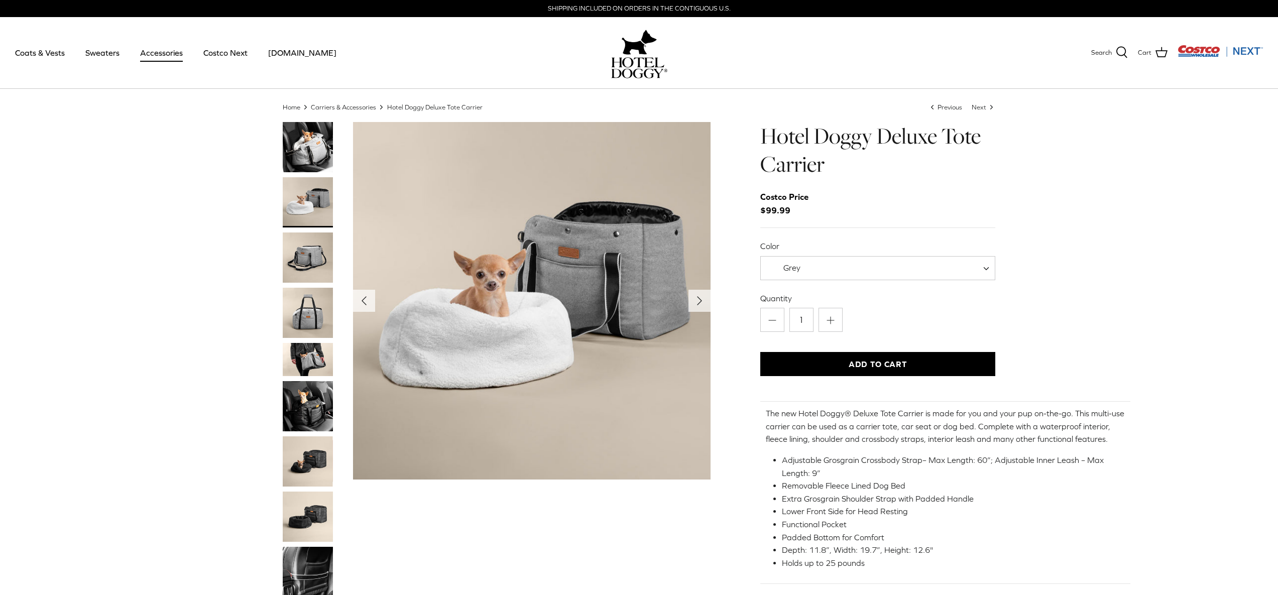
click at [295, 156] on img "Thumbnail Link" at bounding box center [308, 147] width 50 height 50
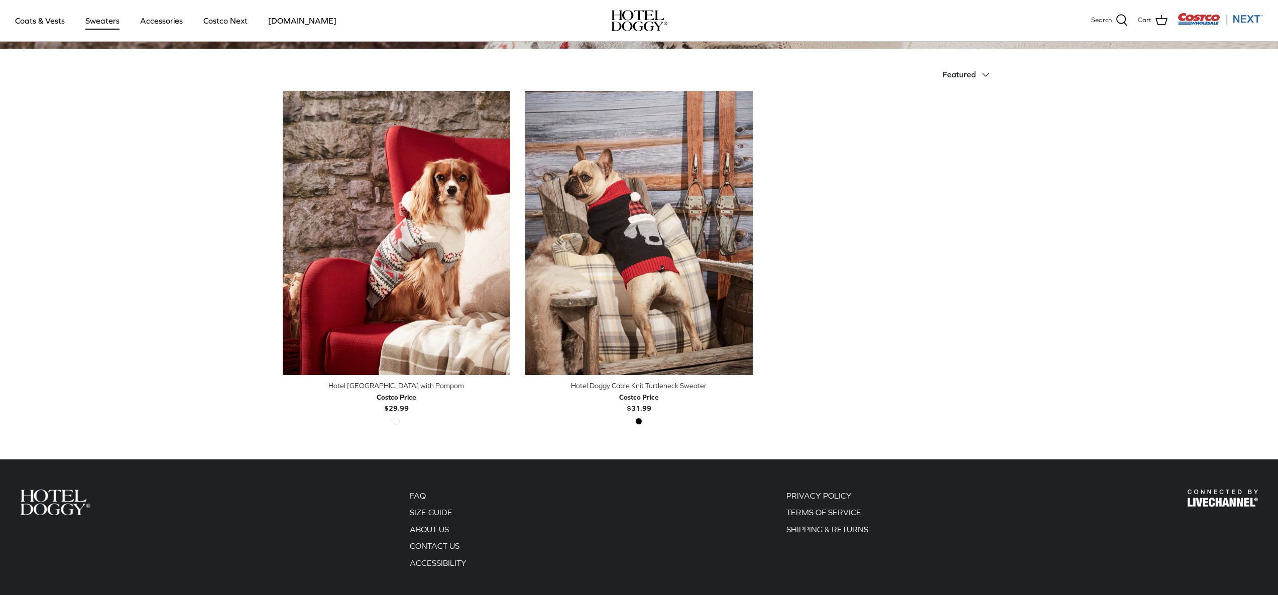
scroll to position [226, 0]
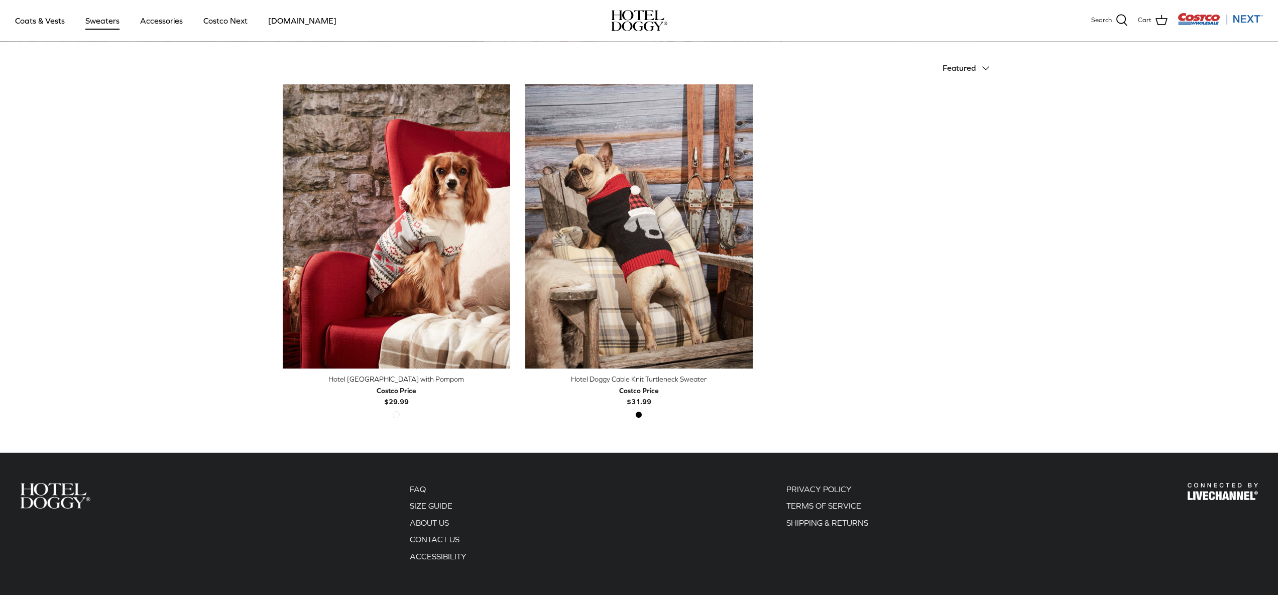
click at [393, 386] on div "Costco Price" at bounding box center [397, 390] width 40 height 11
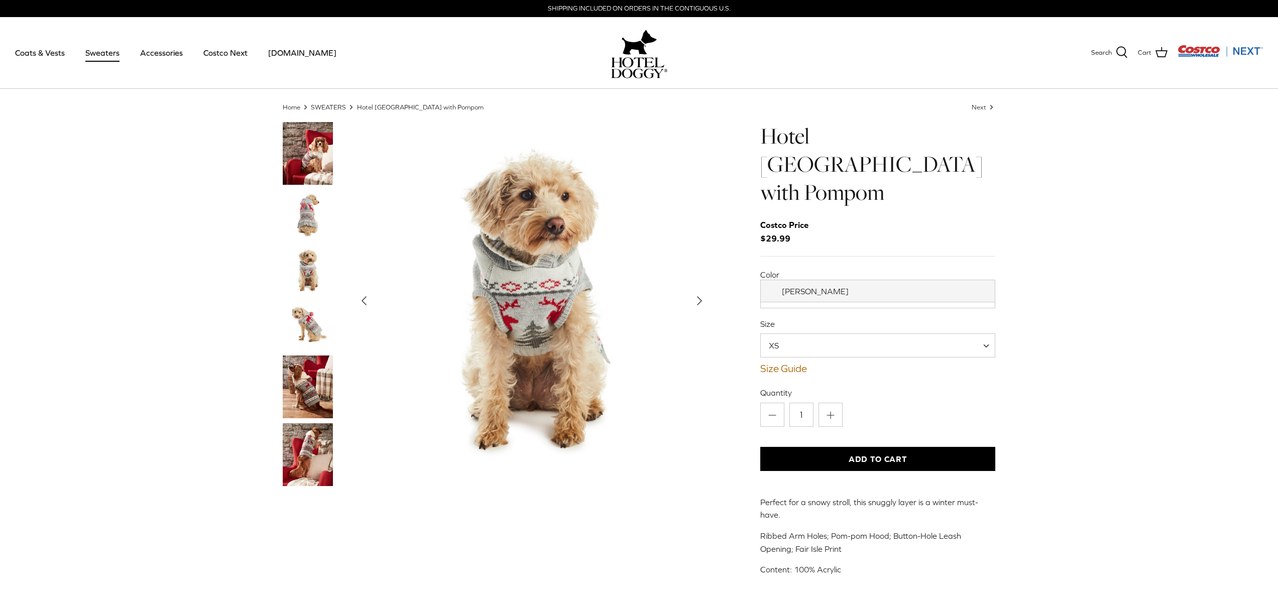
click at [873, 284] on span "[PERSON_NAME]" at bounding box center [879, 296] width 236 height 24
click at [961, 334] on span "XS" at bounding box center [879, 346] width 236 height 24
select select "S"
click at [794, 363] on link "Size Guide" at bounding box center [879, 369] width 236 height 12
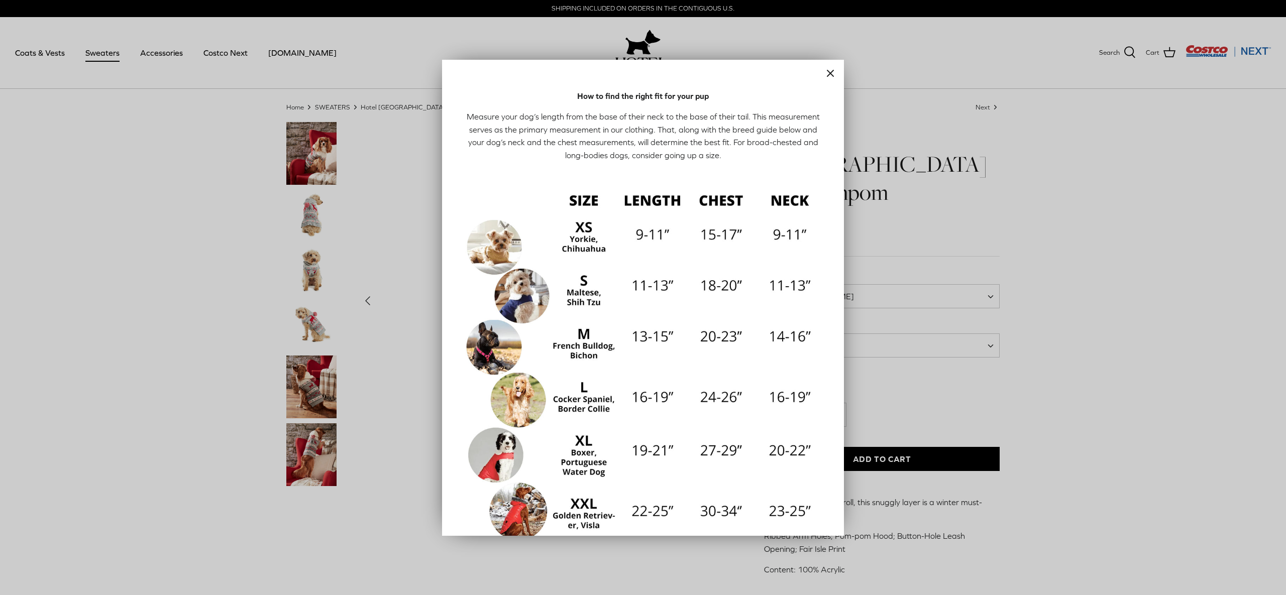
click at [828, 75] on icon "Close" at bounding box center [830, 73] width 12 height 12
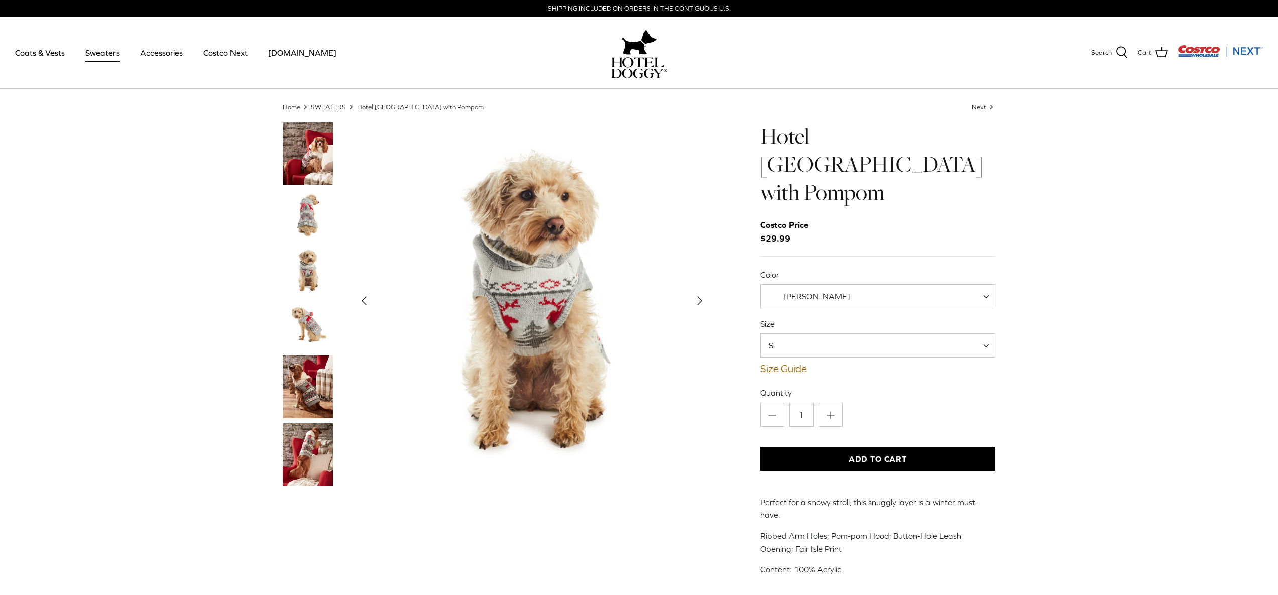
click at [992, 157] on h1 "Hotel [GEOGRAPHIC_DATA] with Pompom" at bounding box center [879, 164] width 236 height 85
